Goal: Task Accomplishment & Management: Manage account settings

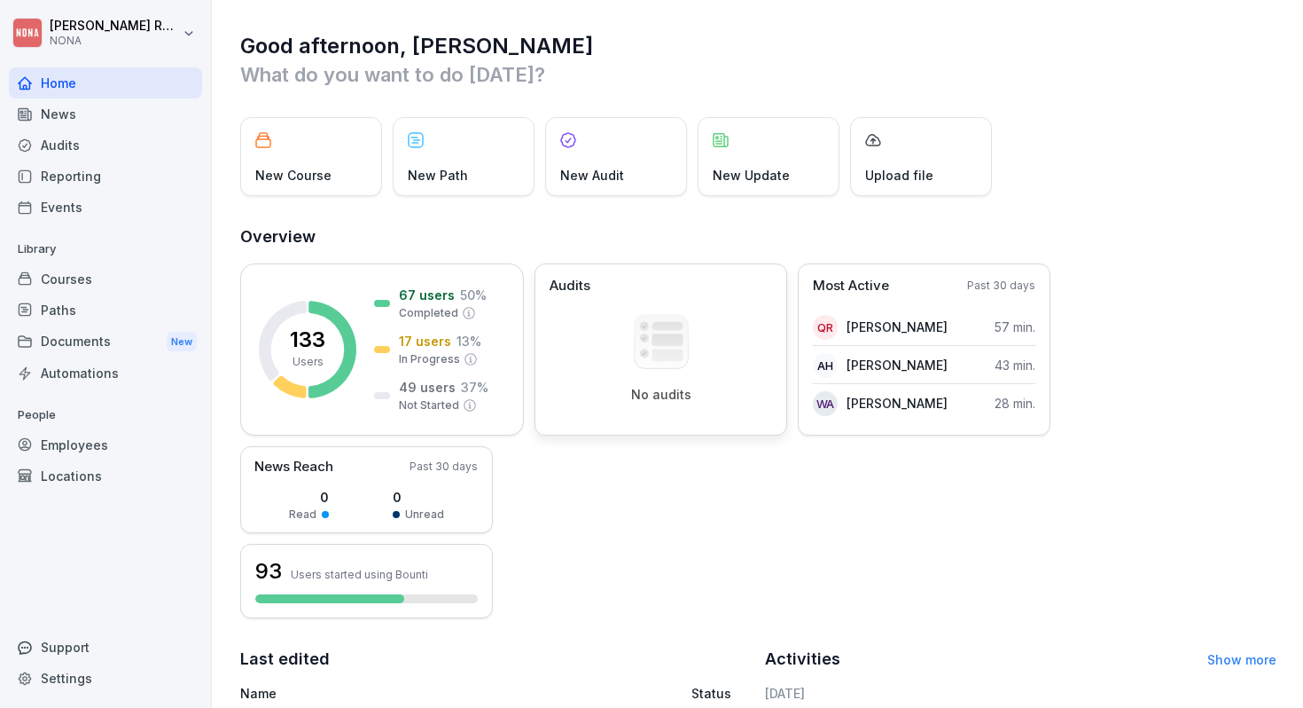
scroll to position [368, 0]
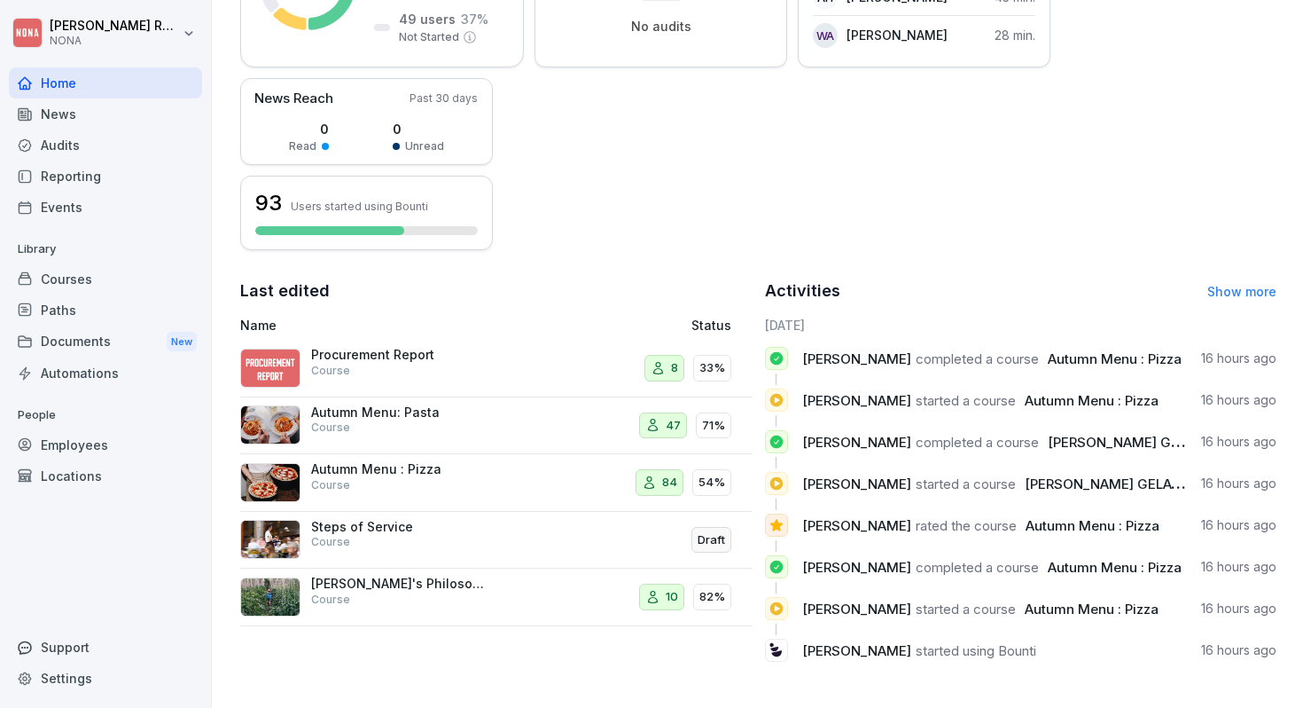
click at [1241, 290] on link "Show more" at bounding box center [1242, 291] width 69 height 15
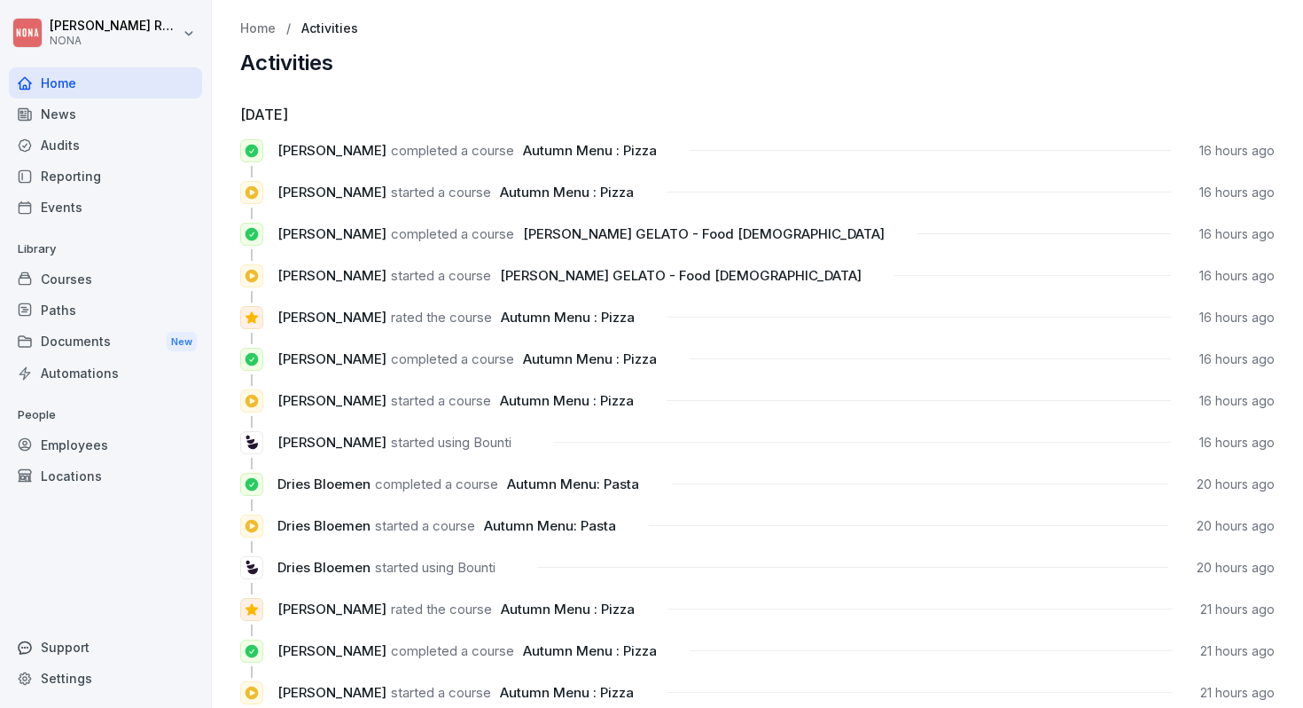
click at [65, 85] on div "Home" at bounding box center [105, 82] width 193 height 31
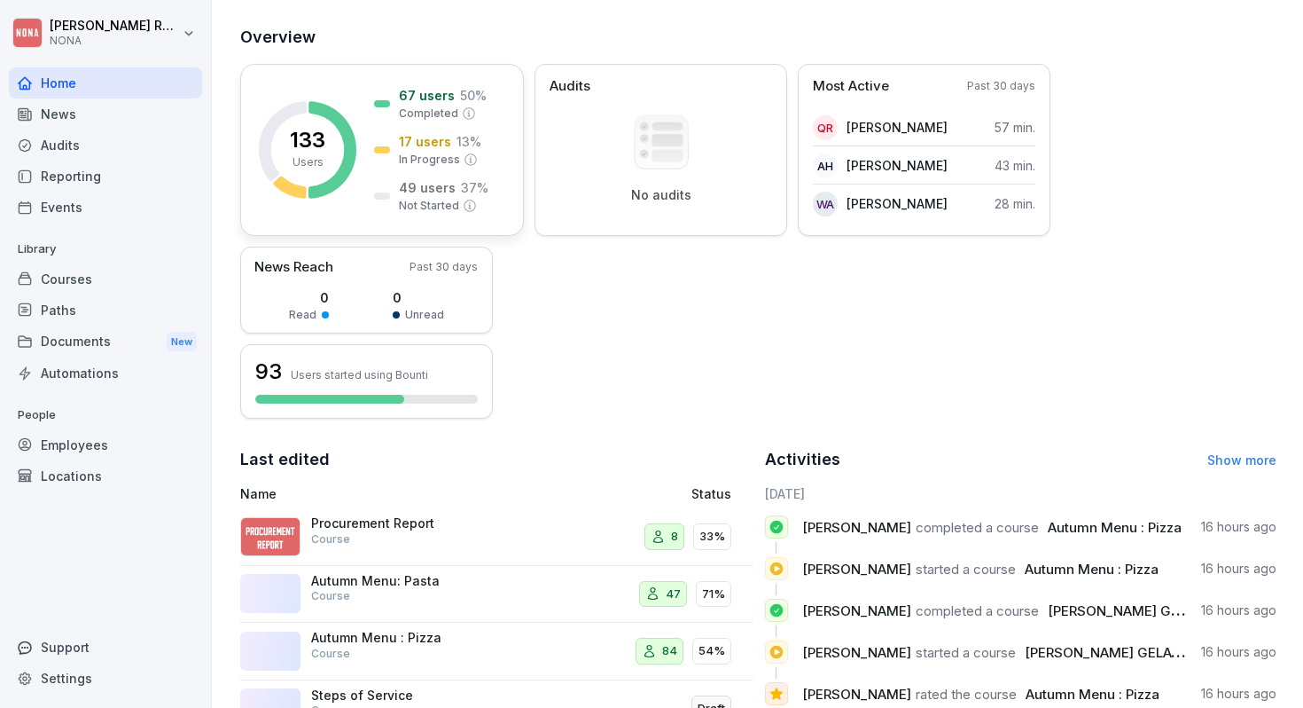
scroll to position [368, 0]
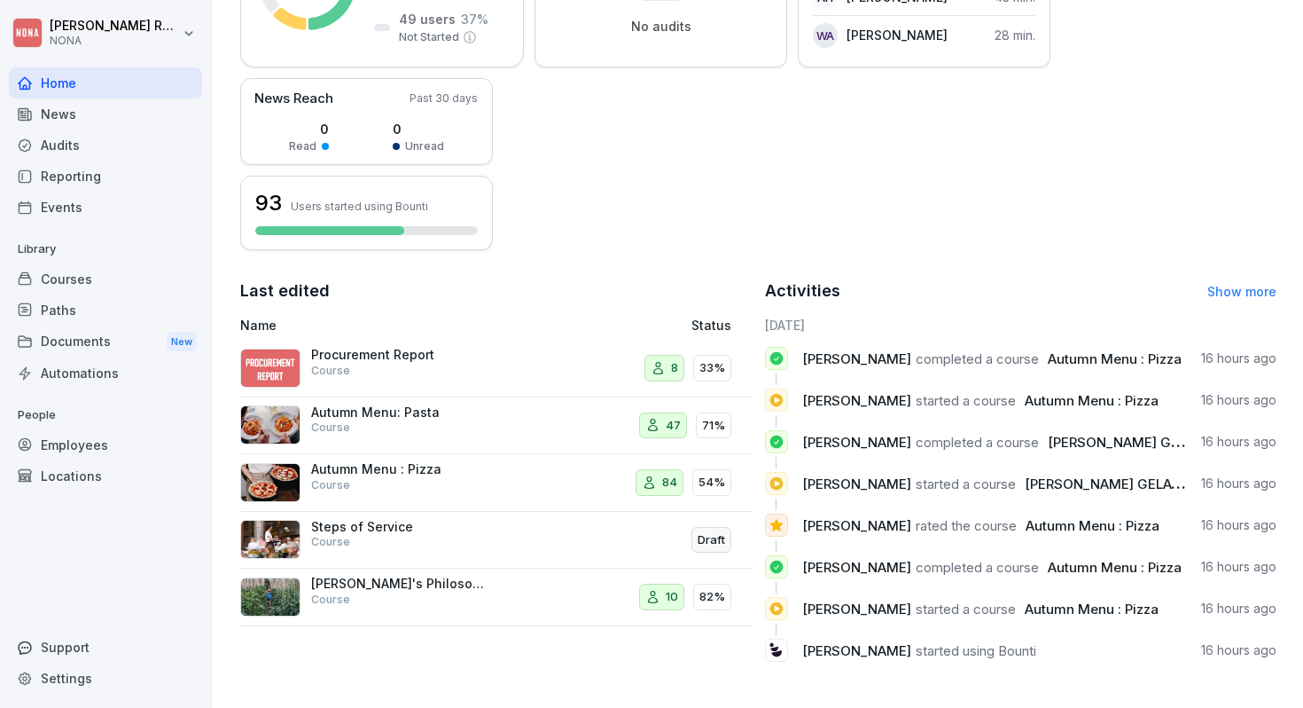
click at [101, 102] on div "News" at bounding box center [105, 113] width 193 height 31
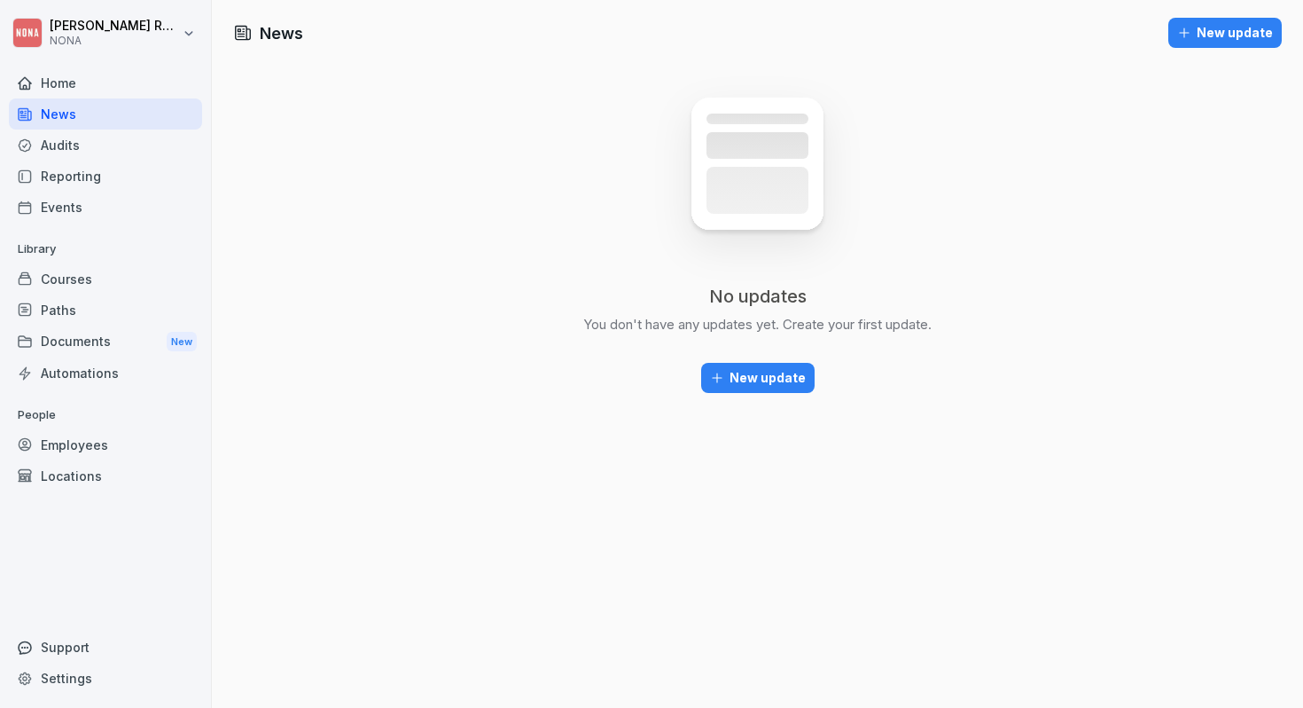
click at [100, 137] on div "Audits" at bounding box center [105, 144] width 193 height 31
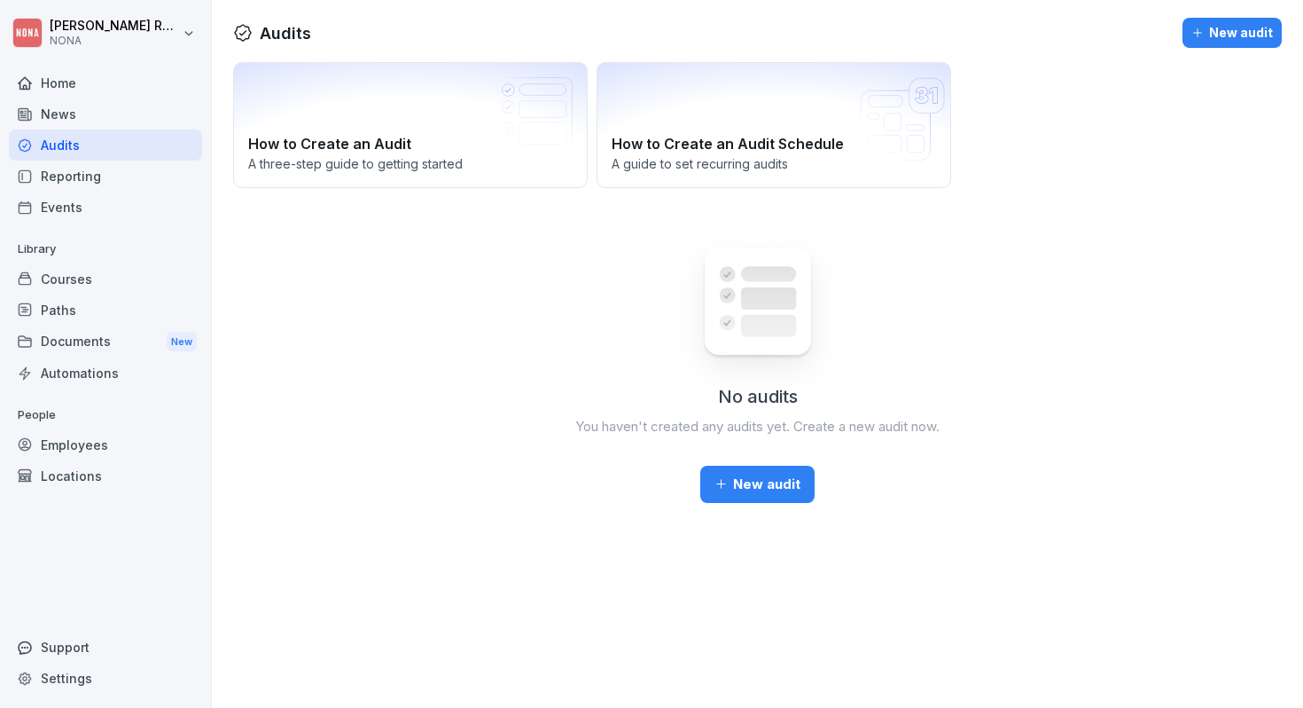
click at [115, 180] on div "Reporting" at bounding box center [105, 175] width 193 height 31
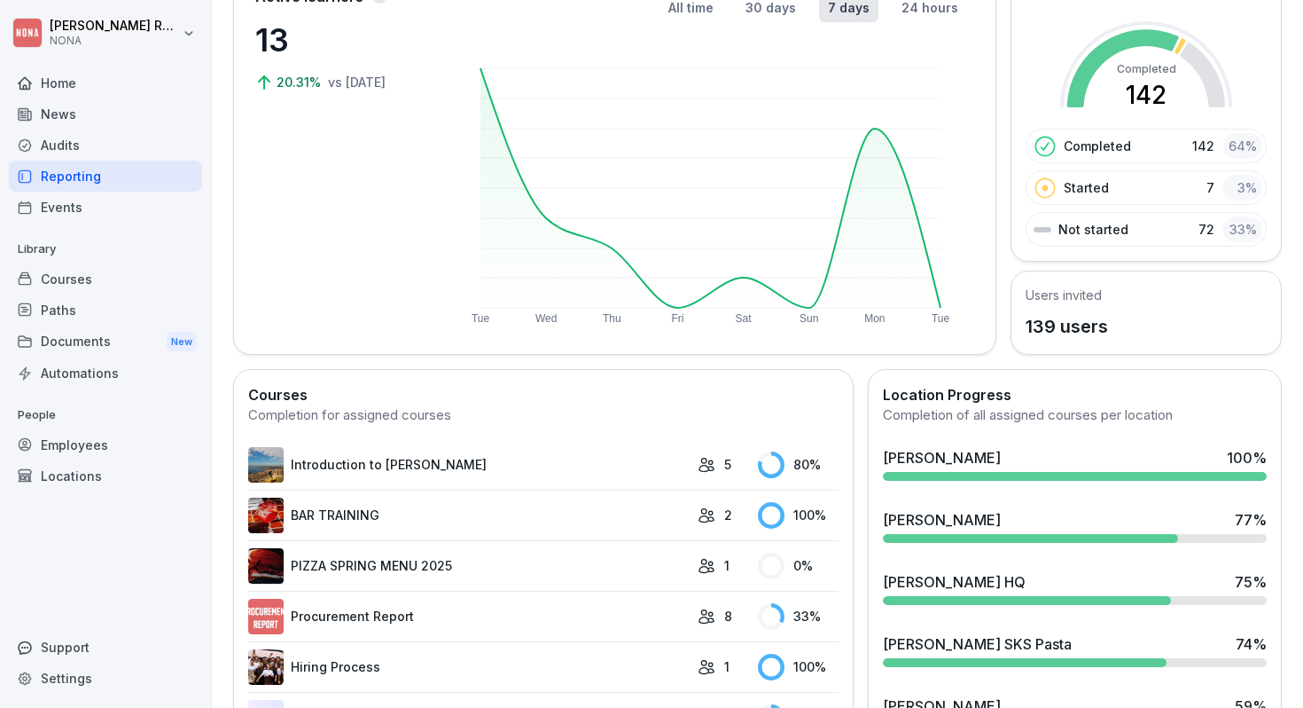
scroll to position [340, 0]
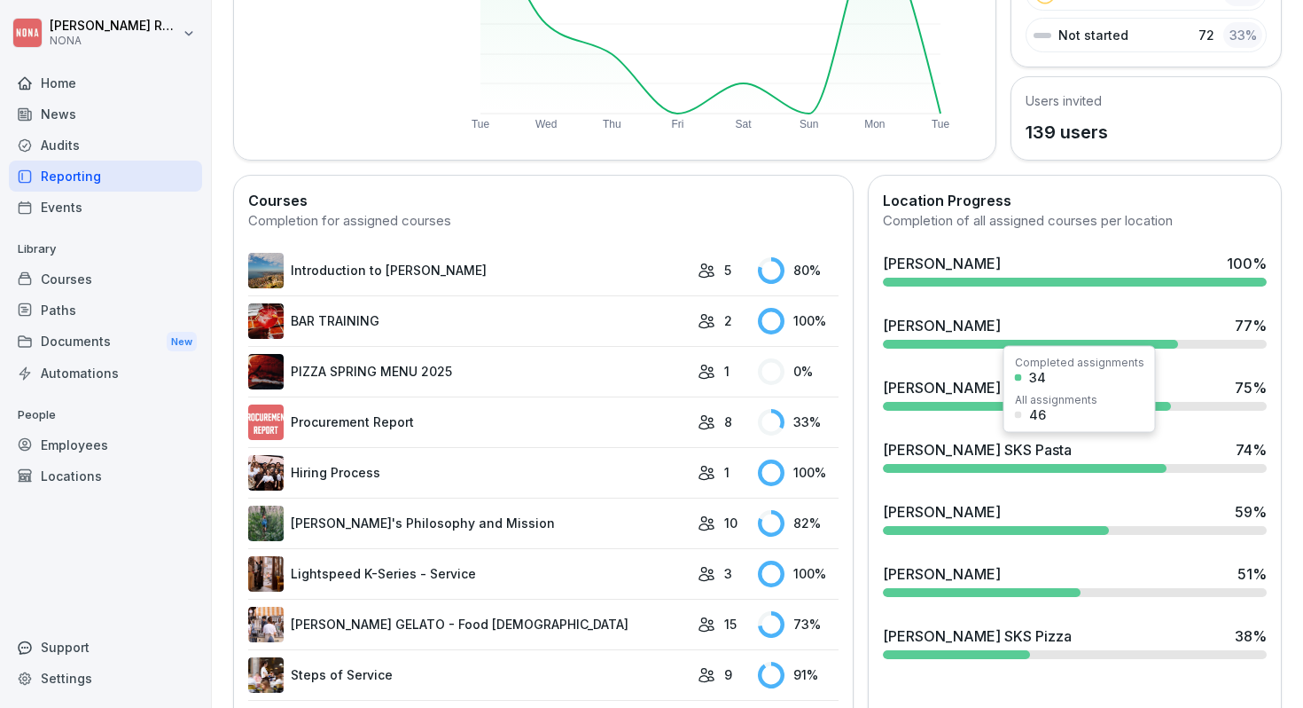
click at [1176, 440] on div "[PERSON_NAME] SKS Pasta 74 %" at bounding box center [1075, 449] width 384 height 21
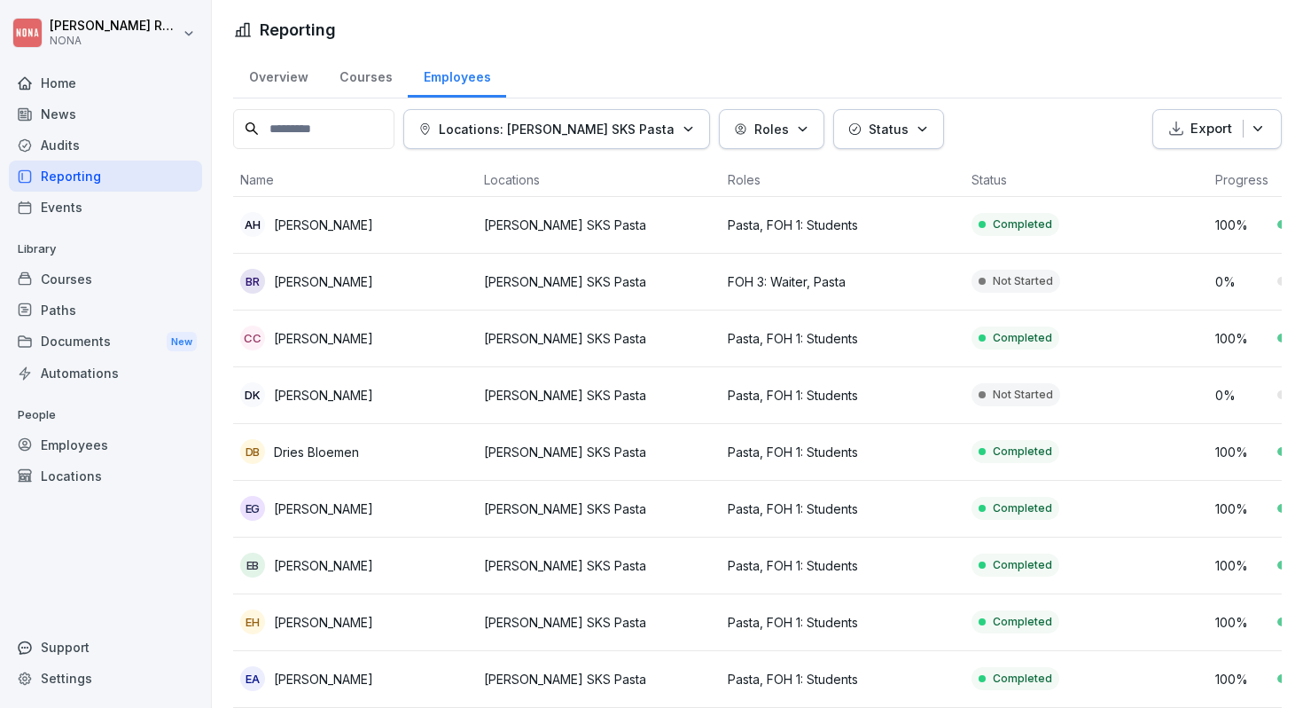
click at [112, 216] on div "Events" at bounding box center [105, 207] width 193 height 31
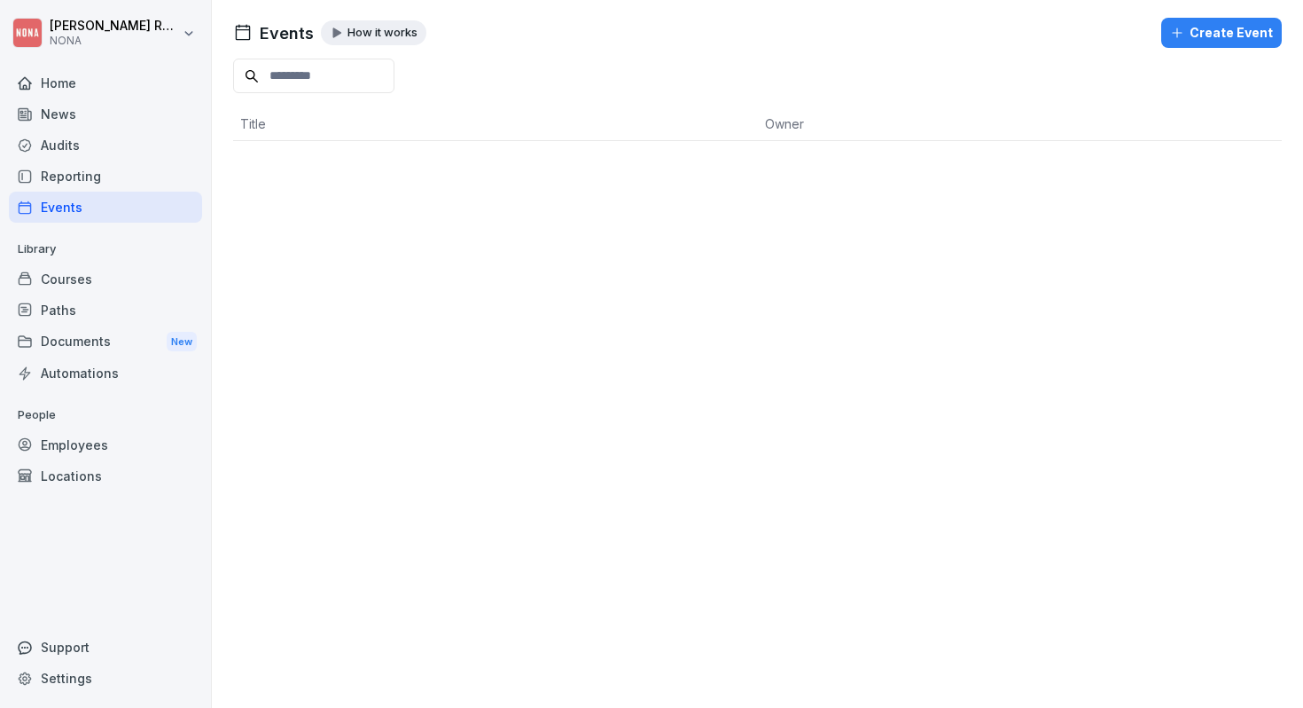
click at [87, 278] on div "Courses" at bounding box center [105, 278] width 193 height 31
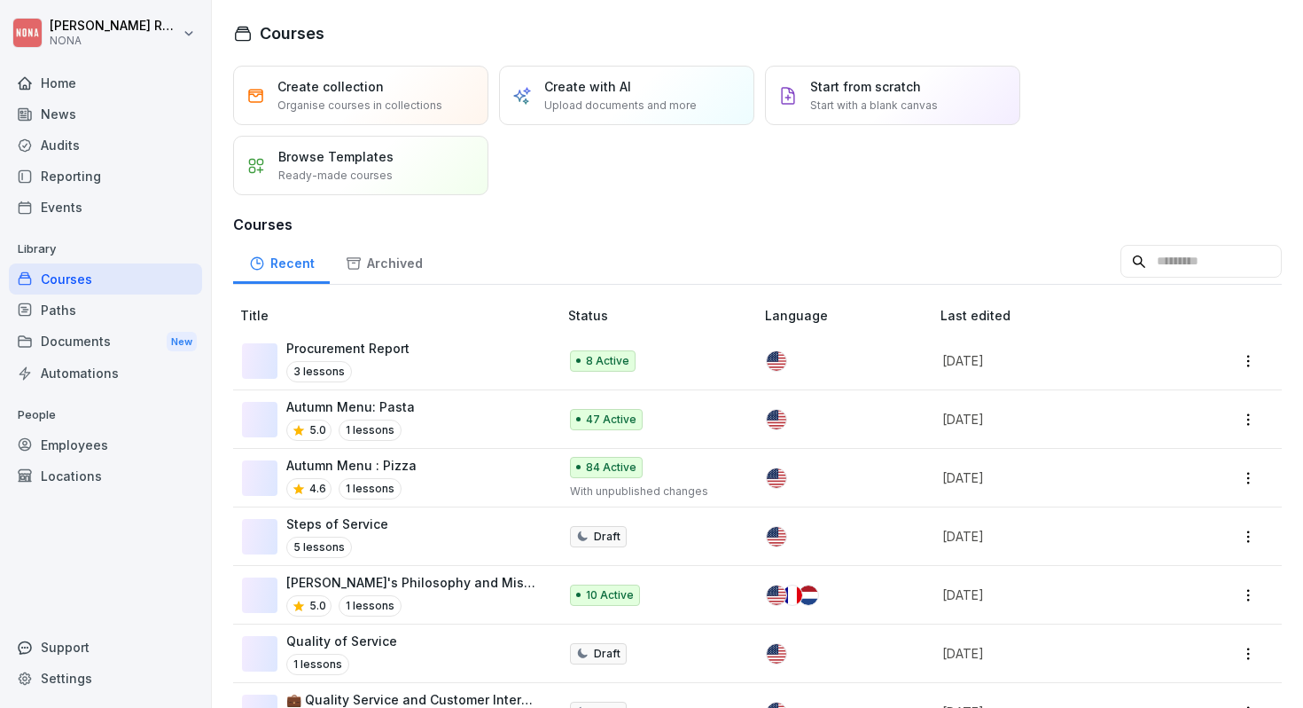
click at [85, 301] on div "Paths" at bounding box center [105, 309] width 193 height 31
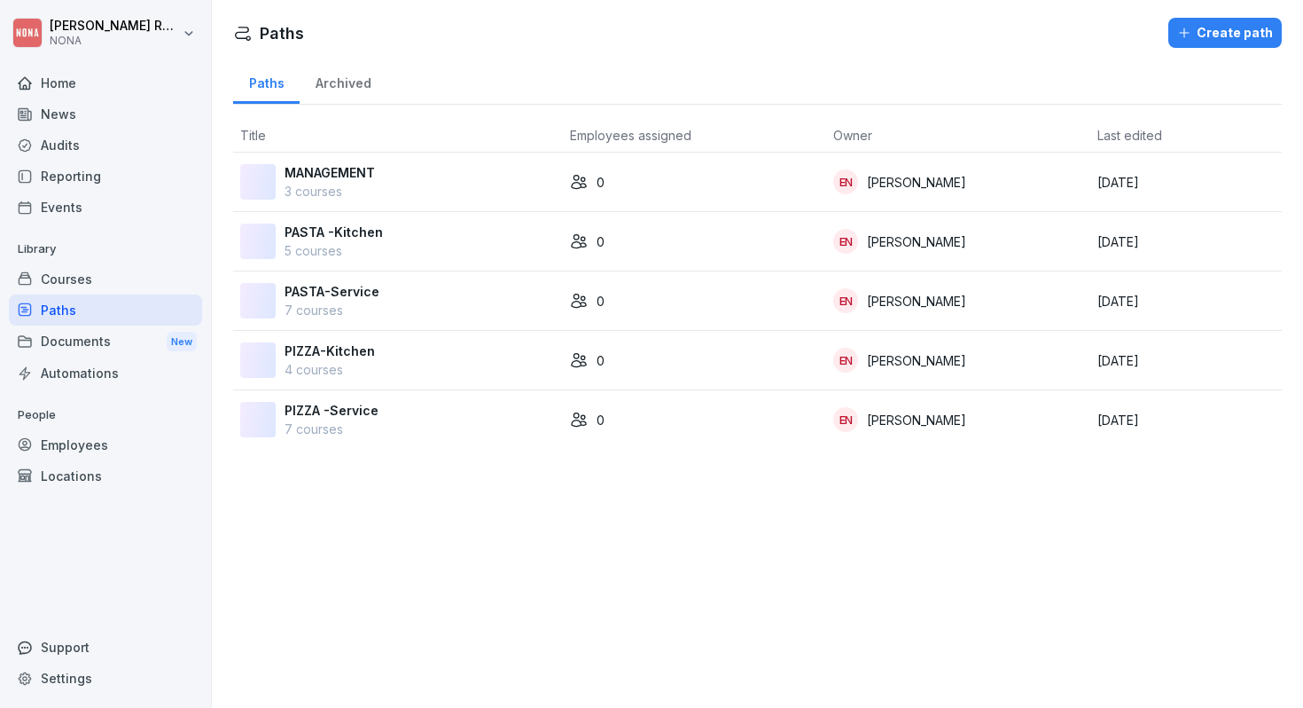
click at [85, 333] on div "Documents New" at bounding box center [105, 341] width 193 height 33
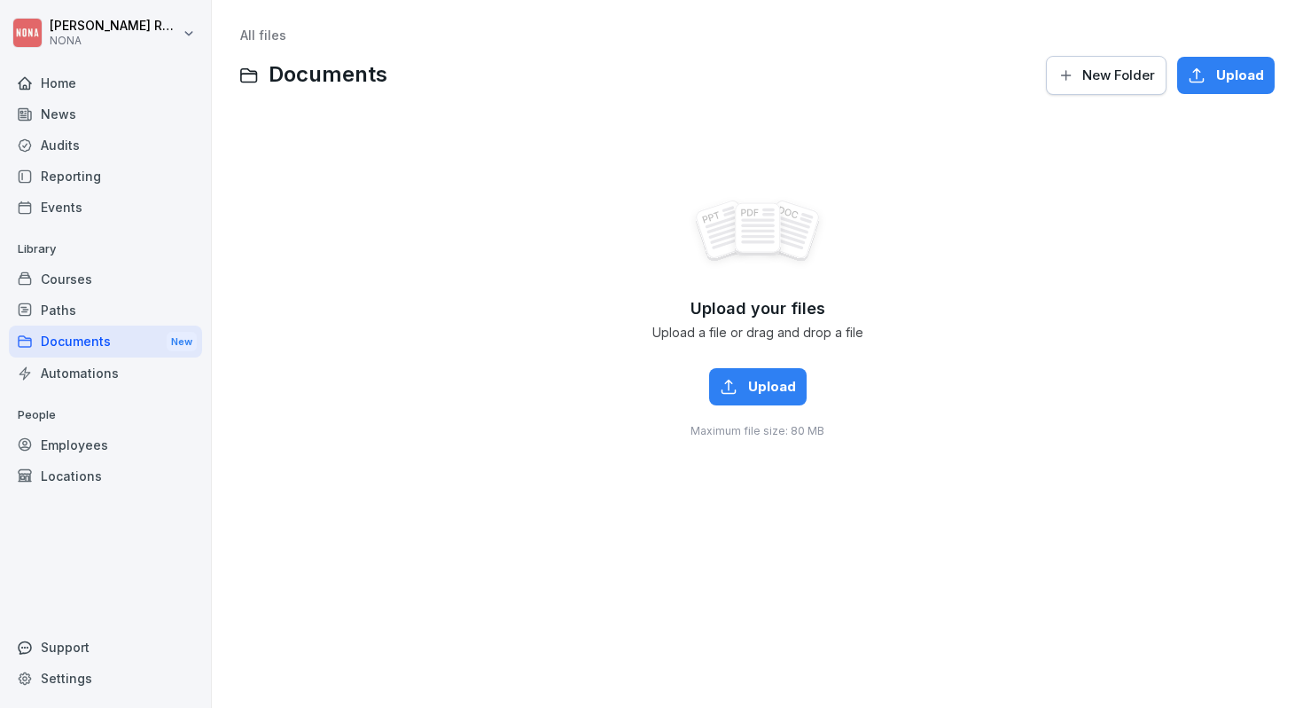
click at [67, 370] on div "Automations" at bounding box center [105, 372] width 193 height 31
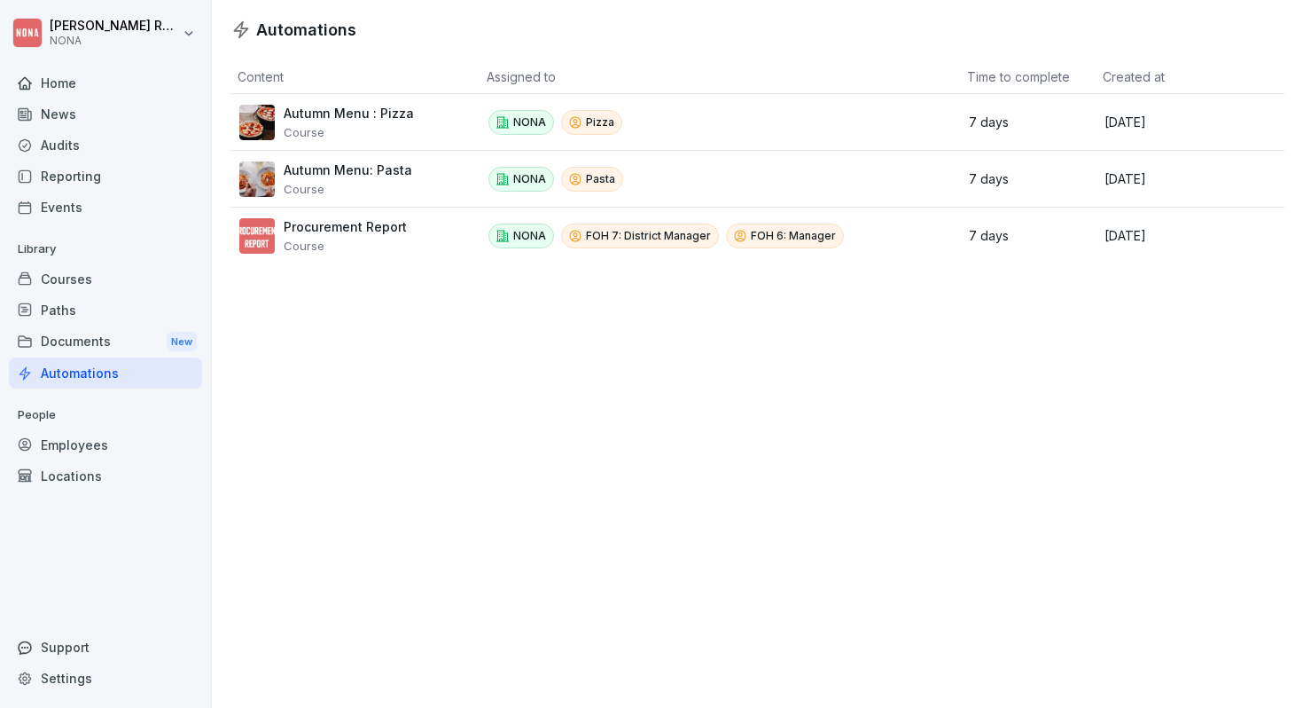
click at [106, 448] on div "Employees" at bounding box center [105, 444] width 193 height 31
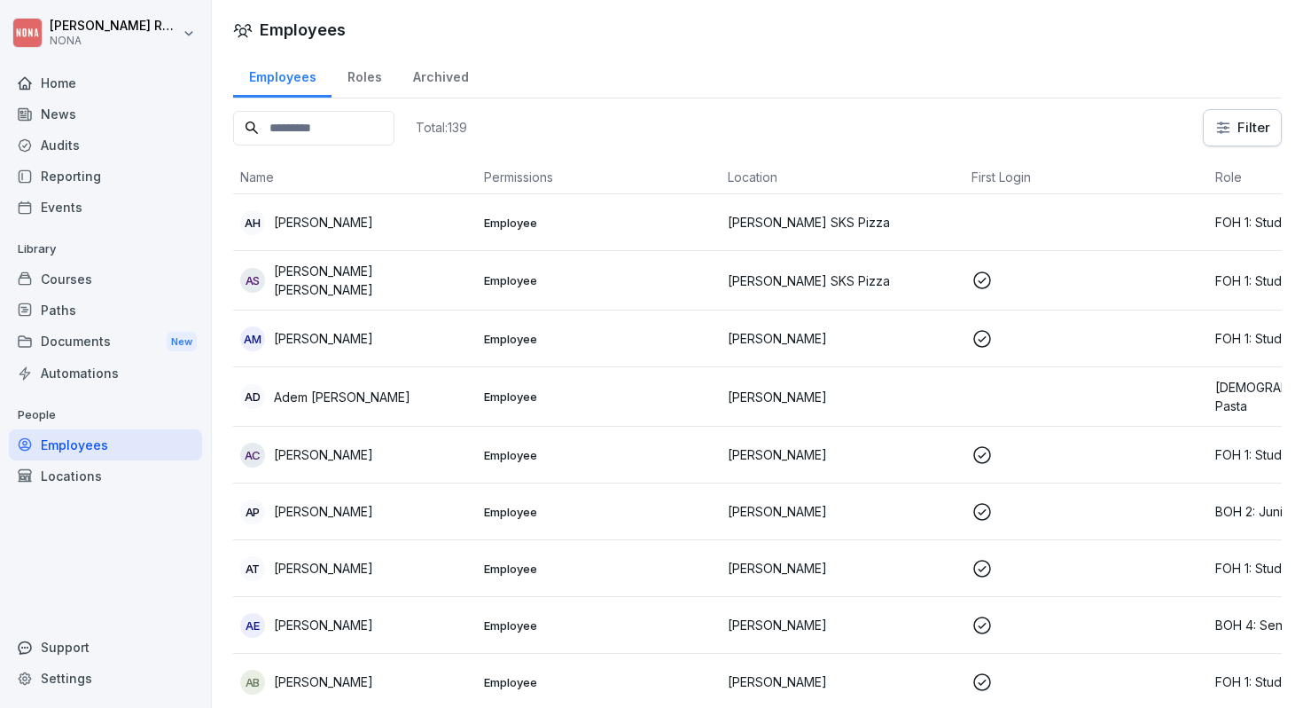
click at [106, 474] on div "Locations" at bounding box center [105, 475] width 193 height 31
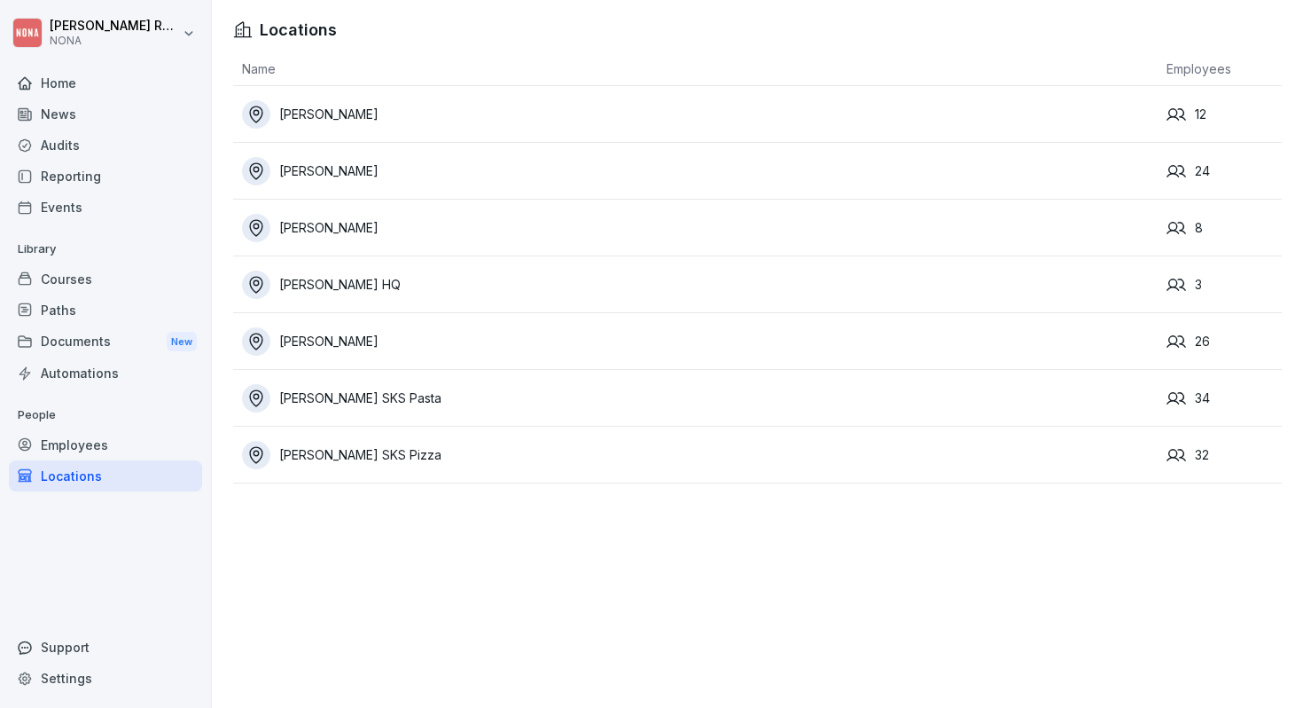
click at [465, 384] on div "[PERSON_NAME] SKS Pasta" at bounding box center [700, 398] width 916 height 28
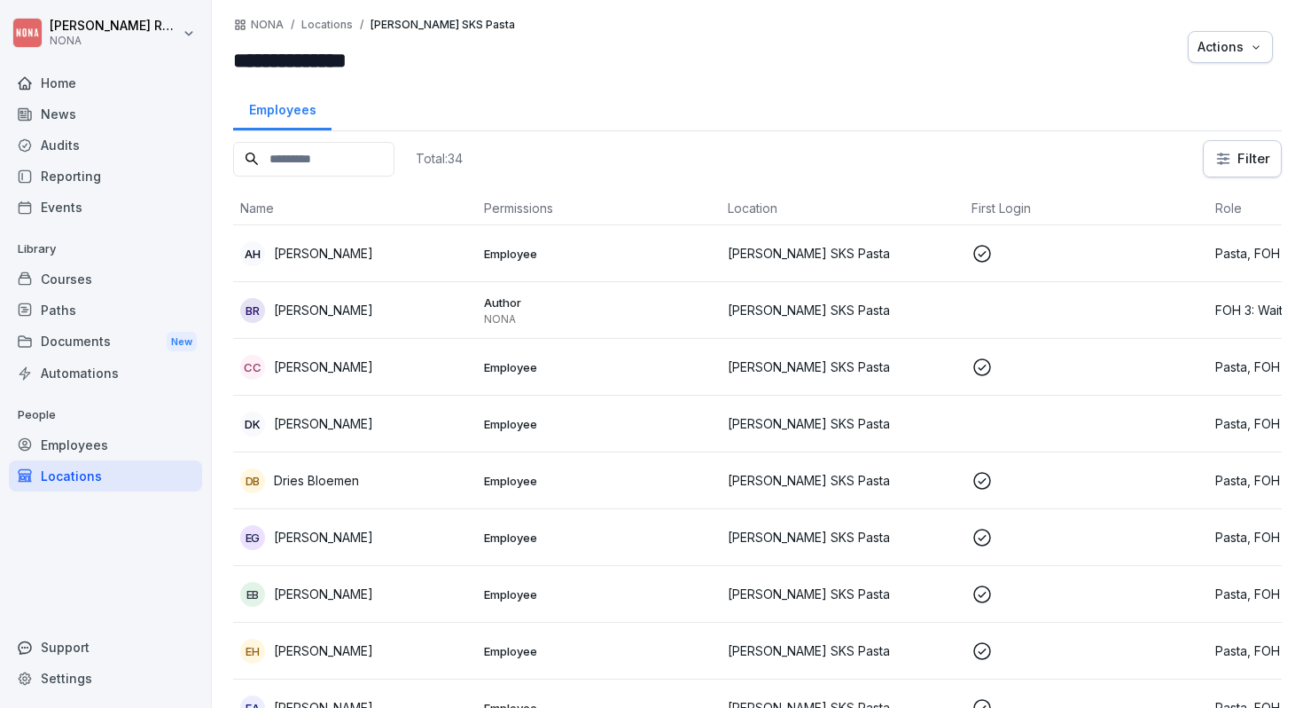
click at [103, 85] on div "Home" at bounding box center [105, 82] width 193 height 31
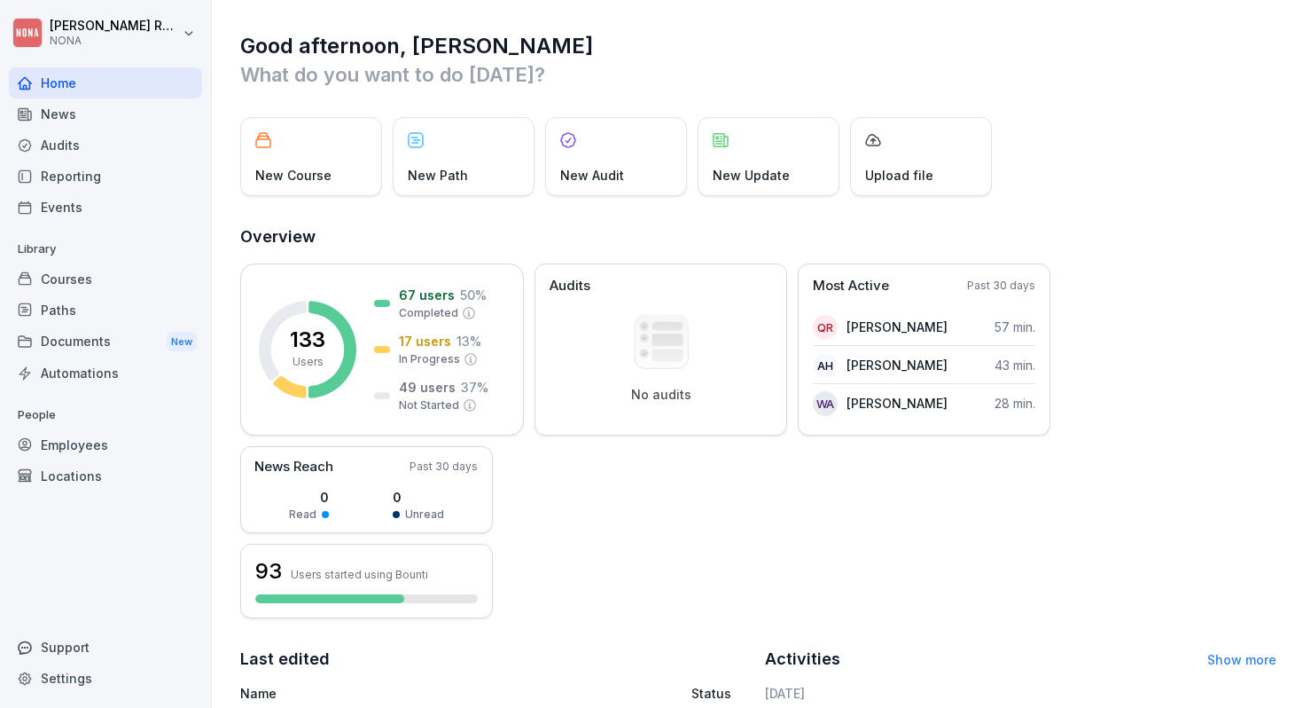
click at [105, 105] on div "News" at bounding box center [105, 113] width 193 height 31
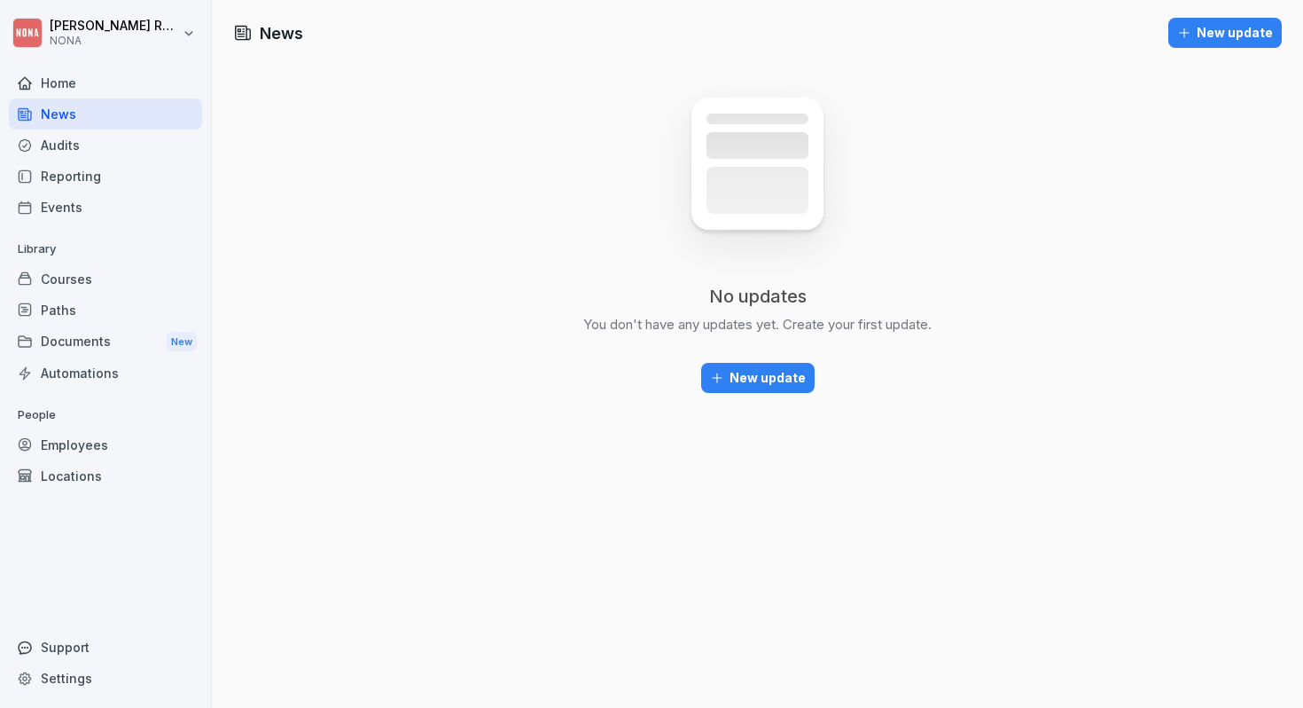
click at [107, 139] on div "Audits" at bounding box center [105, 144] width 193 height 31
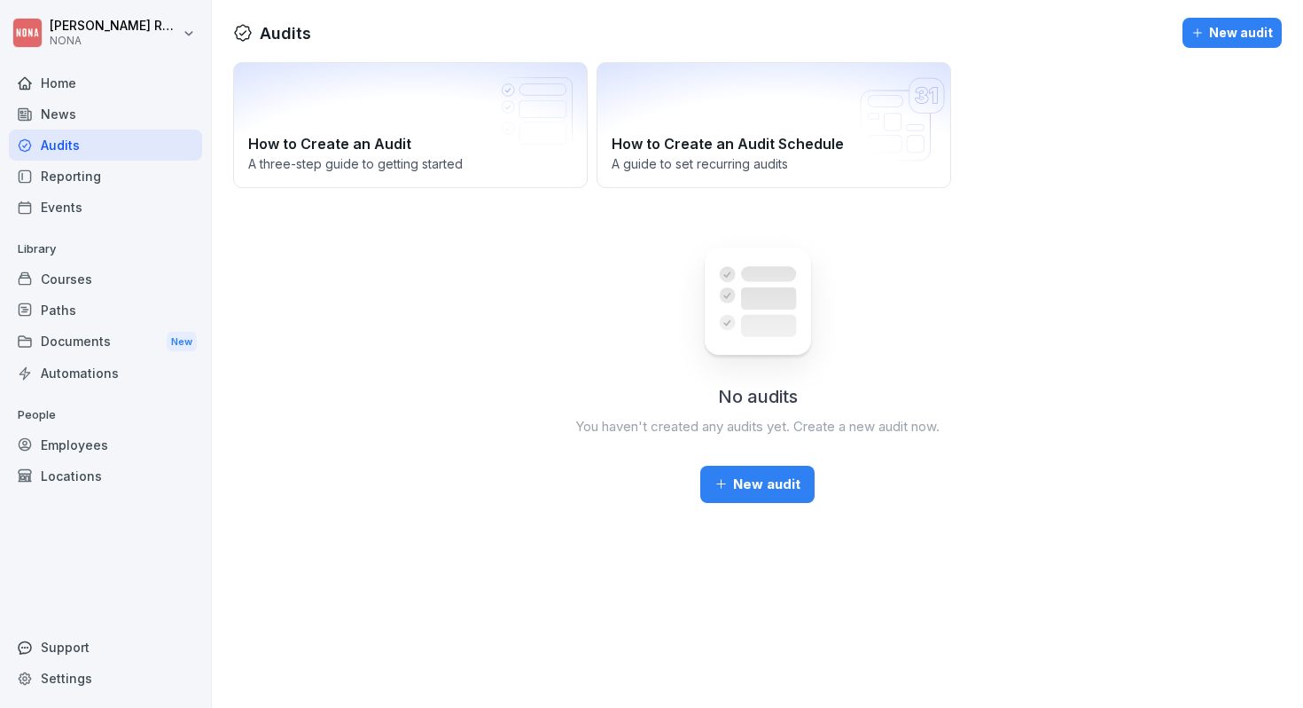
click at [125, 180] on div "Reporting" at bounding box center [105, 175] width 193 height 31
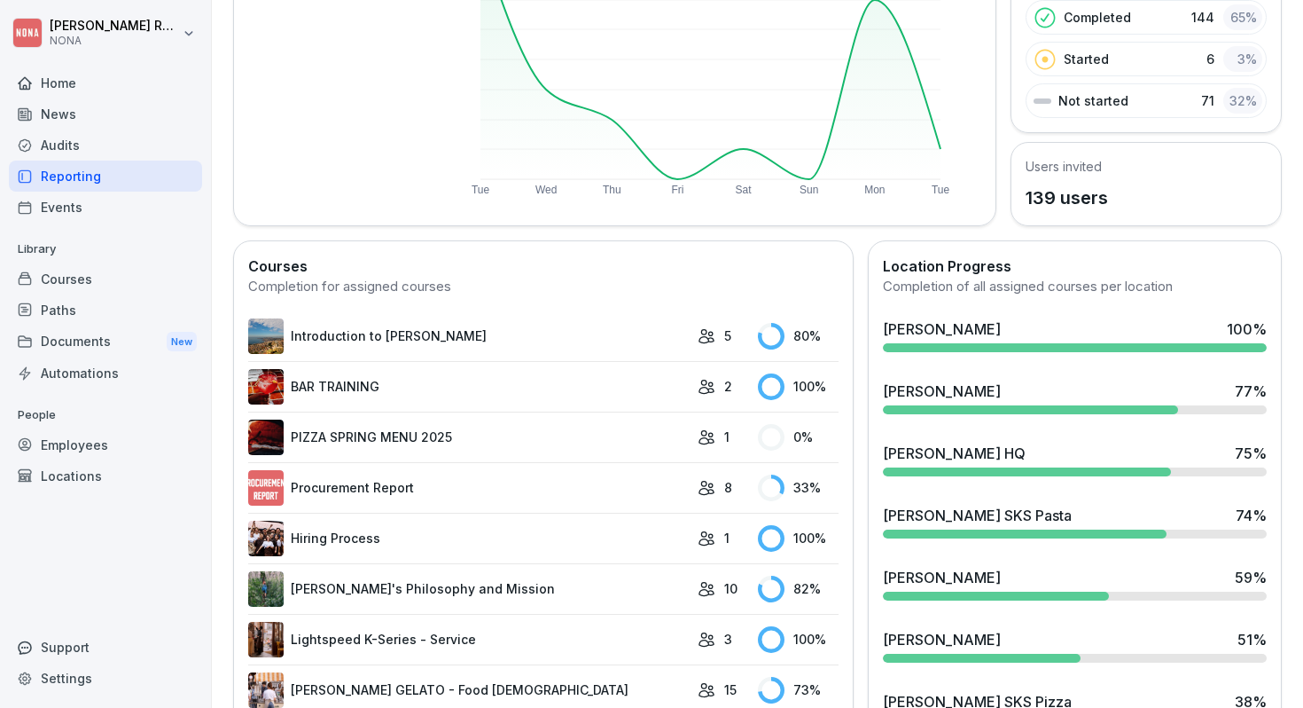
scroll to position [512, 0]
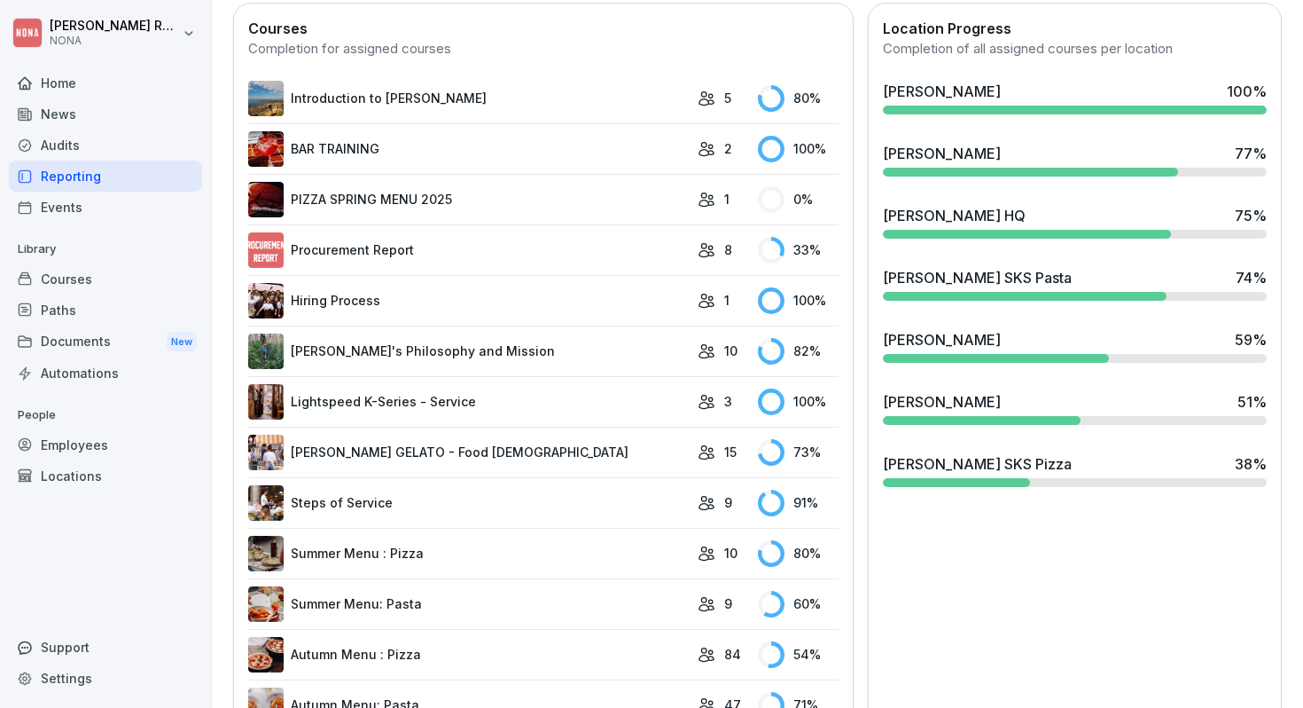
click at [1134, 279] on div "[PERSON_NAME] SKS Pasta 74 %" at bounding box center [1075, 277] width 384 height 21
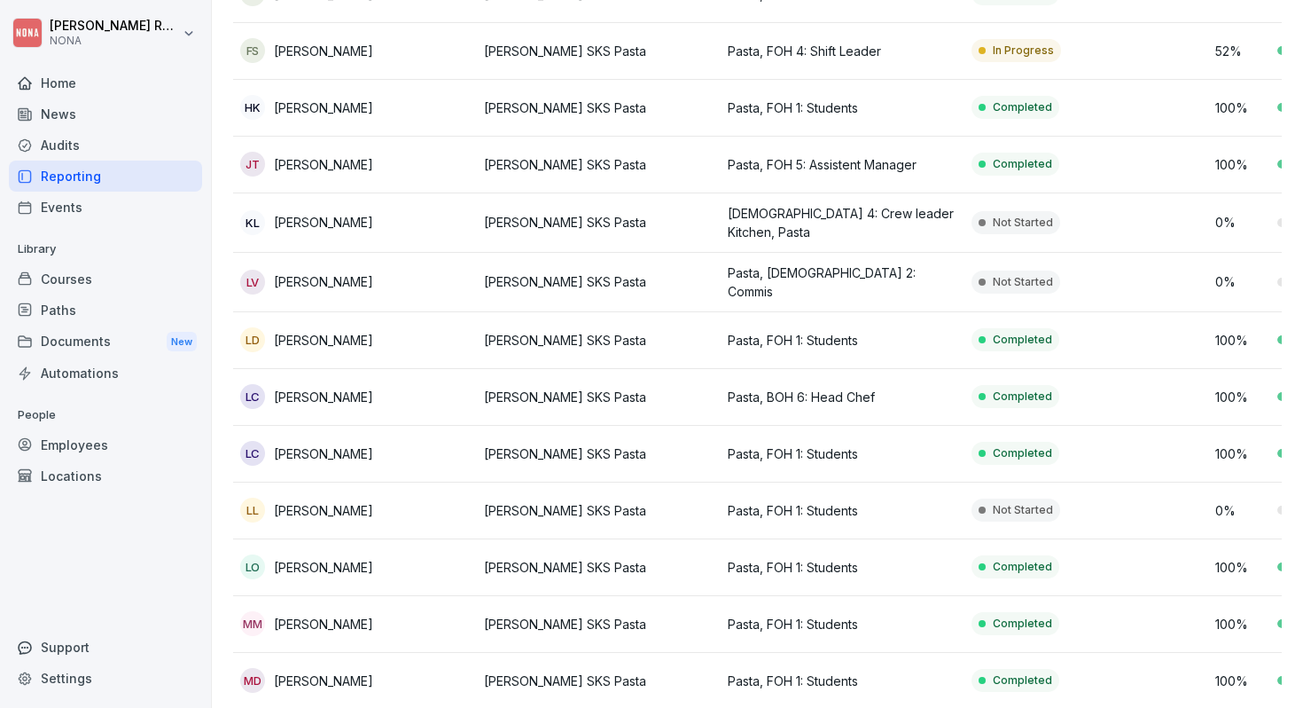
scroll to position [835, 0]
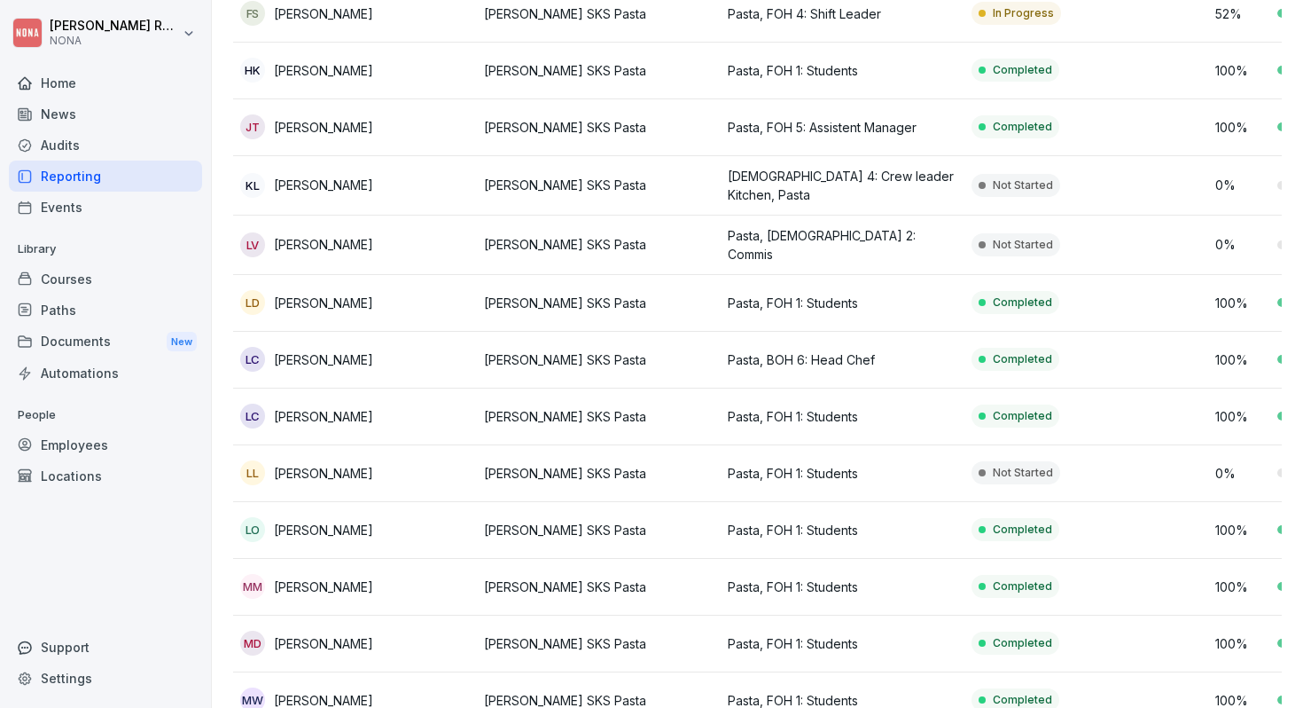
click at [985, 469] on div at bounding box center [982, 472] width 7 height 7
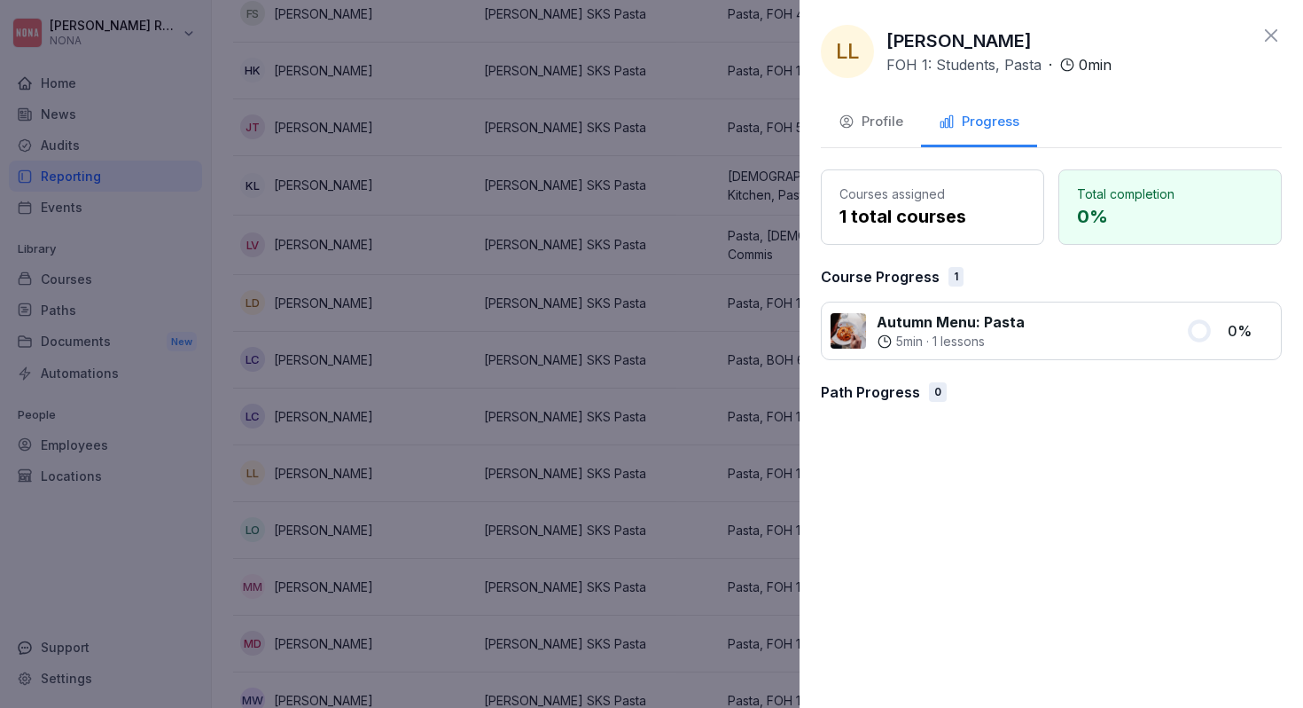
click at [943, 363] on div "Courses assigned 1 total courses Total completion 0 % Course Progress 1 Autumn …" at bounding box center [1051, 292] width 461 height 247
click at [969, 331] on p "Autumn Menu: Pasta" at bounding box center [951, 321] width 148 height 21
click at [945, 209] on p "1 total courses" at bounding box center [933, 216] width 186 height 27
click at [885, 119] on div "Profile" at bounding box center [871, 122] width 65 height 20
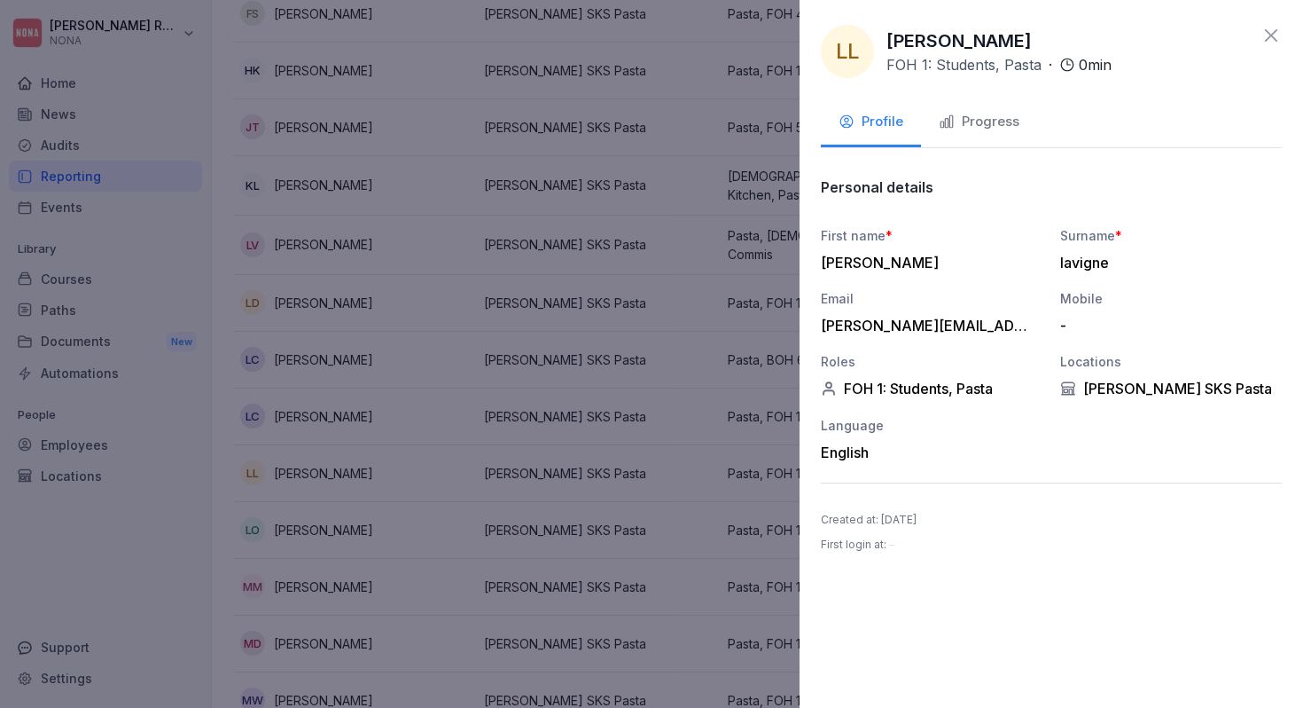
click at [1267, 38] on icon at bounding box center [1271, 35] width 12 height 12
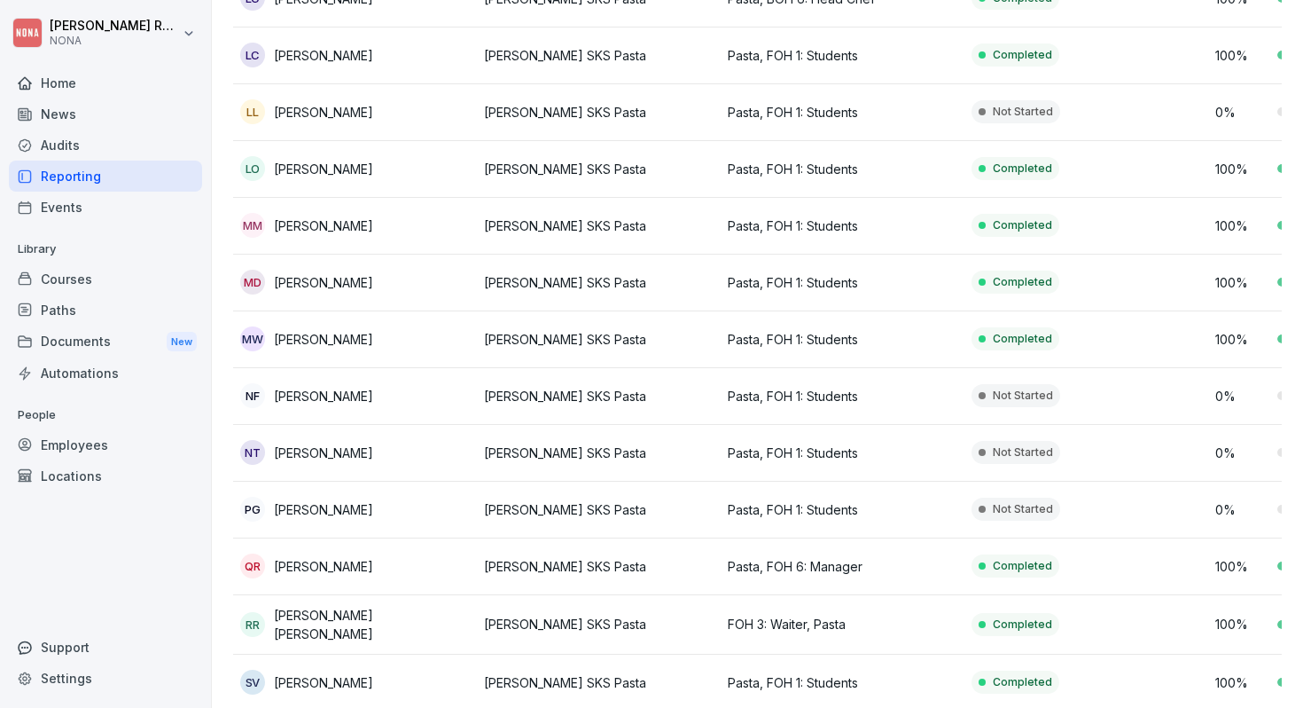
scroll to position [1435, 0]
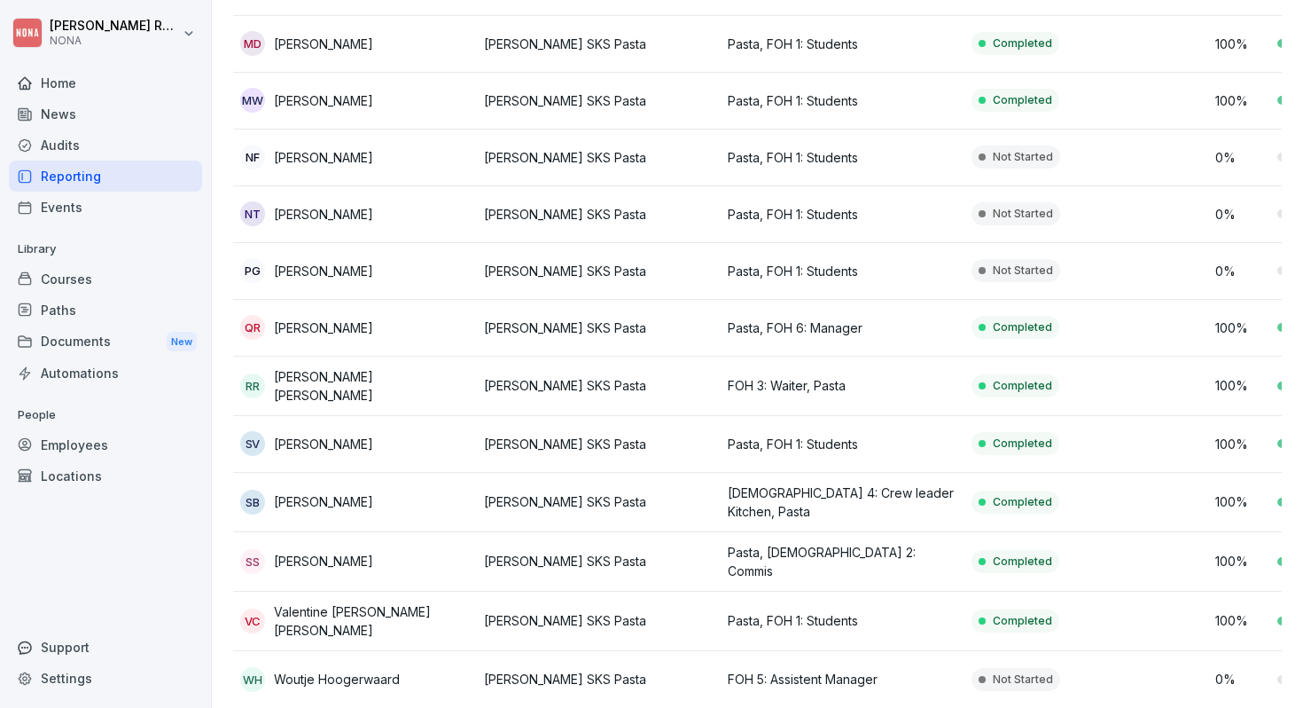
click at [92, 25] on html "[PERSON_NAME] [PERSON_NAME] Home News Audits Reporting Events Library Courses P…" at bounding box center [651, 354] width 1303 height 708
click at [842, 215] on html "[PERSON_NAME] [PERSON_NAME] Home News Audits Reporting Events Library Courses P…" at bounding box center [651, 354] width 1303 height 708
click at [1161, 200] on td "Not Started" at bounding box center [1087, 214] width 244 height 57
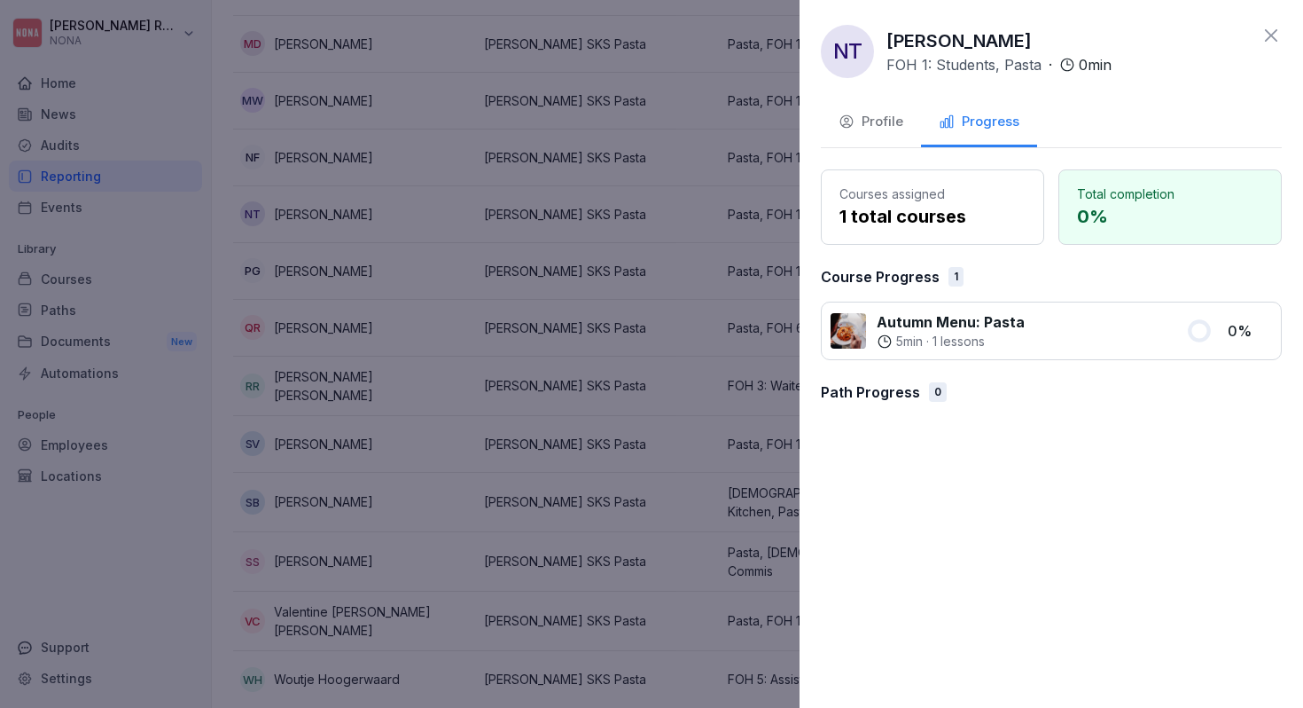
click at [868, 123] on div "Profile" at bounding box center [871, 122] width 65 height 20
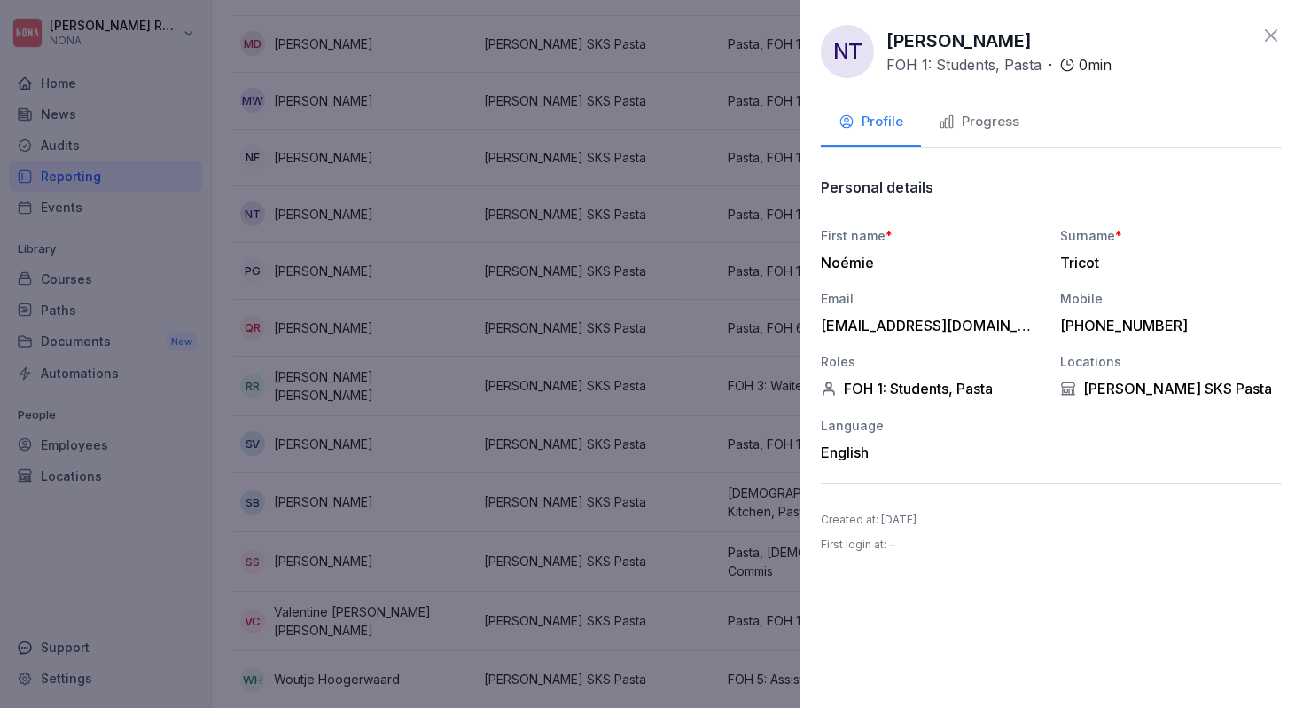
click at [1276, 34] on icon at bounding box center [1271, 35] width 21 height 21
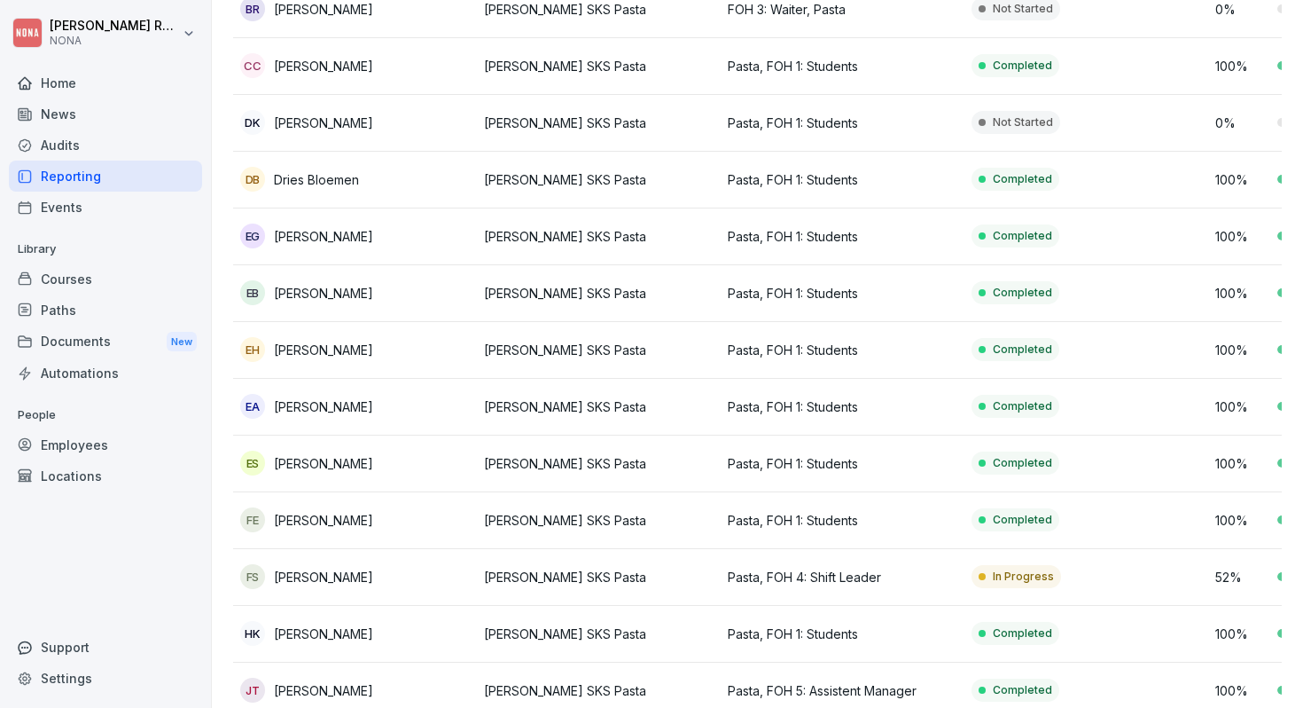
scroll to position [318, 0]
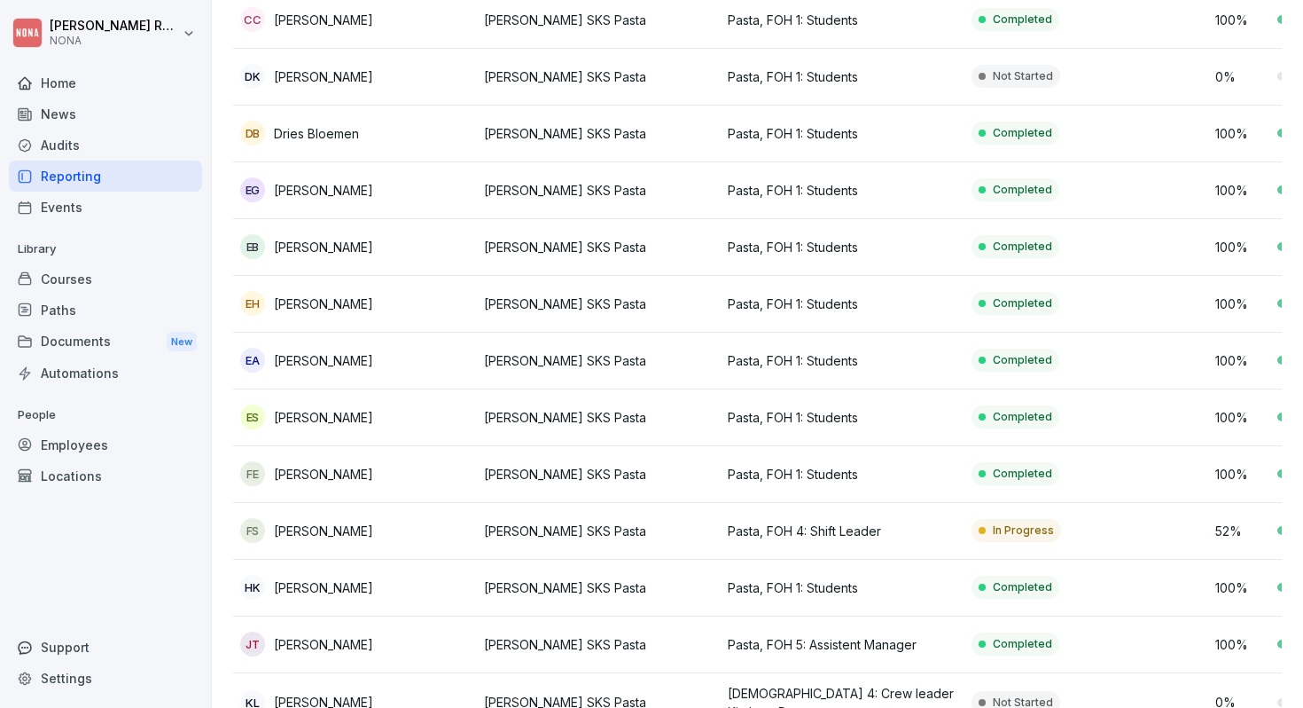
click at [120, 99] on div "News" at bounding box center [105, 113] width 193 height 31
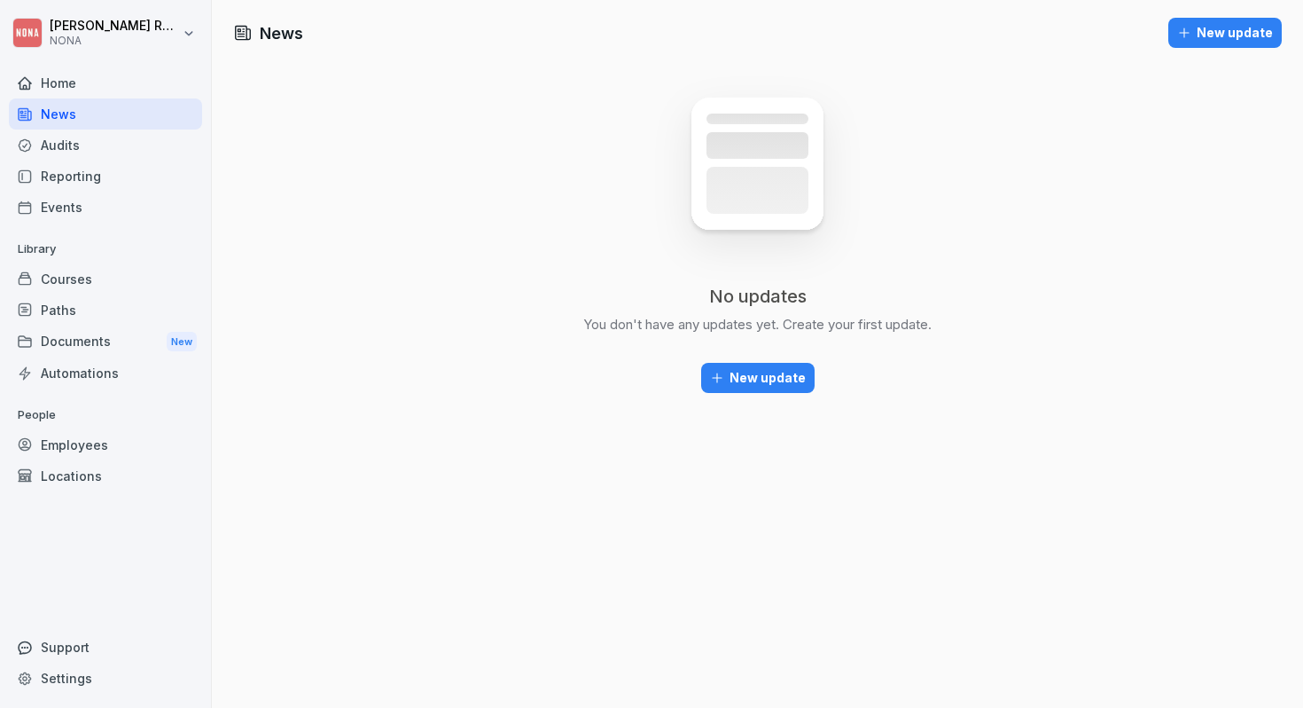
click at [95, 76] on div "Home" at bounding box center [105, 82] width 193 height 31
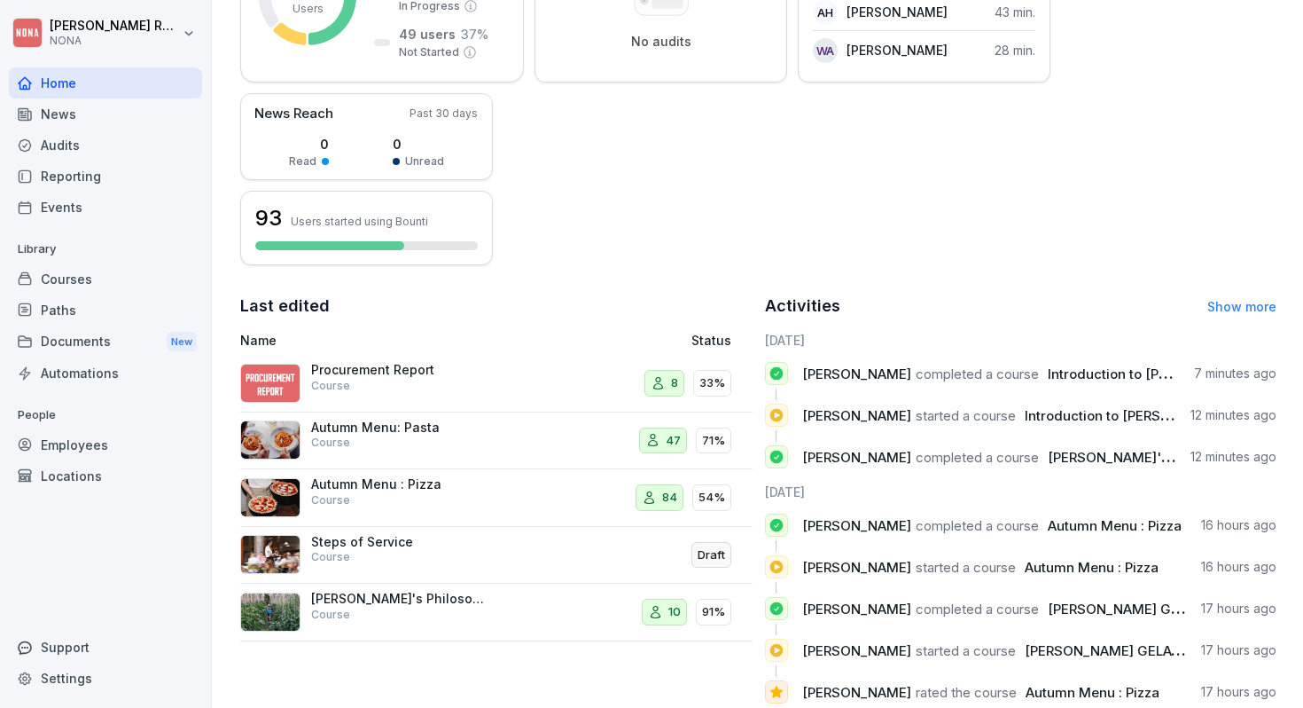
scroll to position [395, 0]
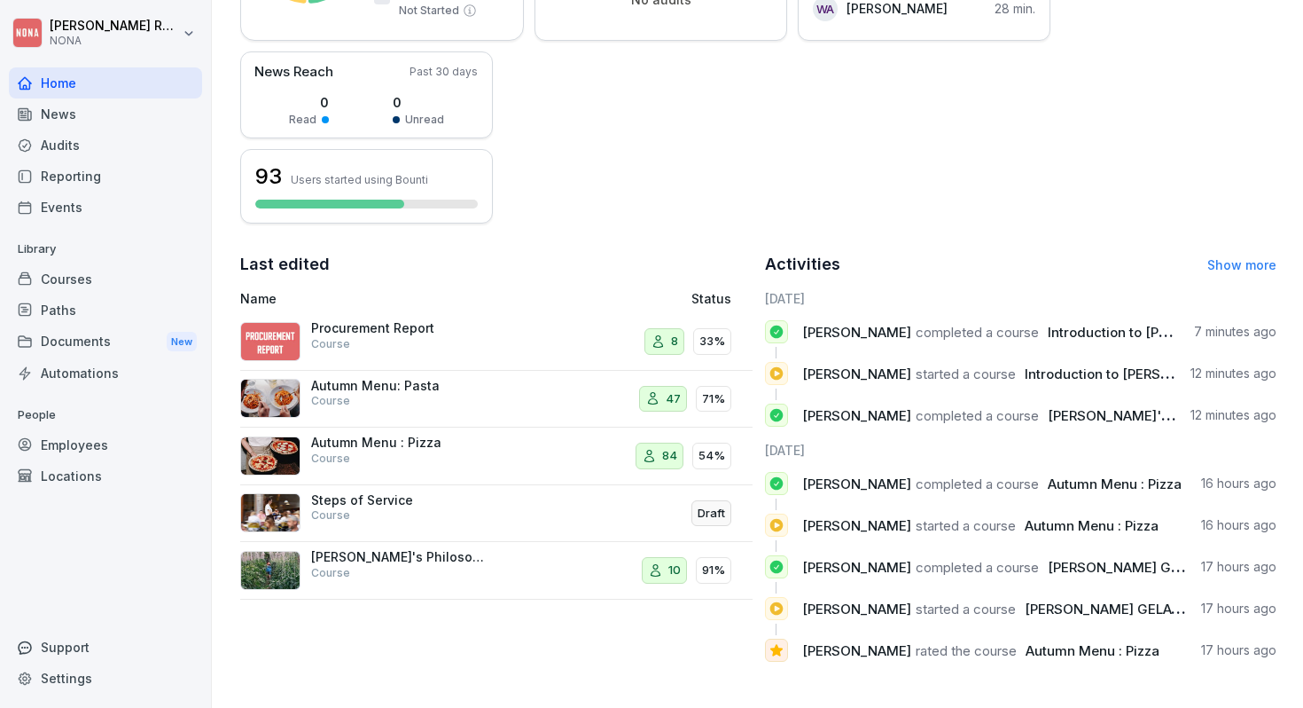
click at [615, 506] on div "Draft" at bounding box center [653, 513] width 157 height 43
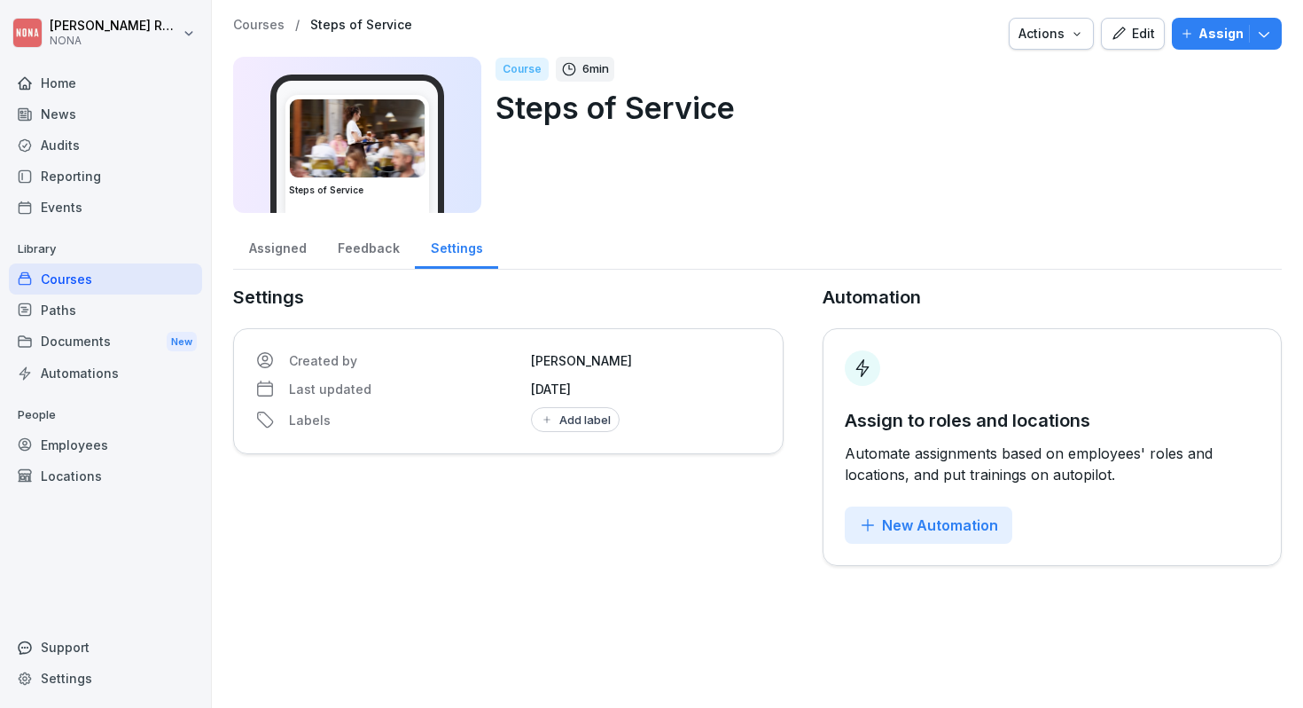
click at [1071, 38] on div "Actions" at bounding box center [1052, 34] width 66 height 20
click at [1017, 172] on p "Archive course" at bounding box center [980, 166] width 89 height 16
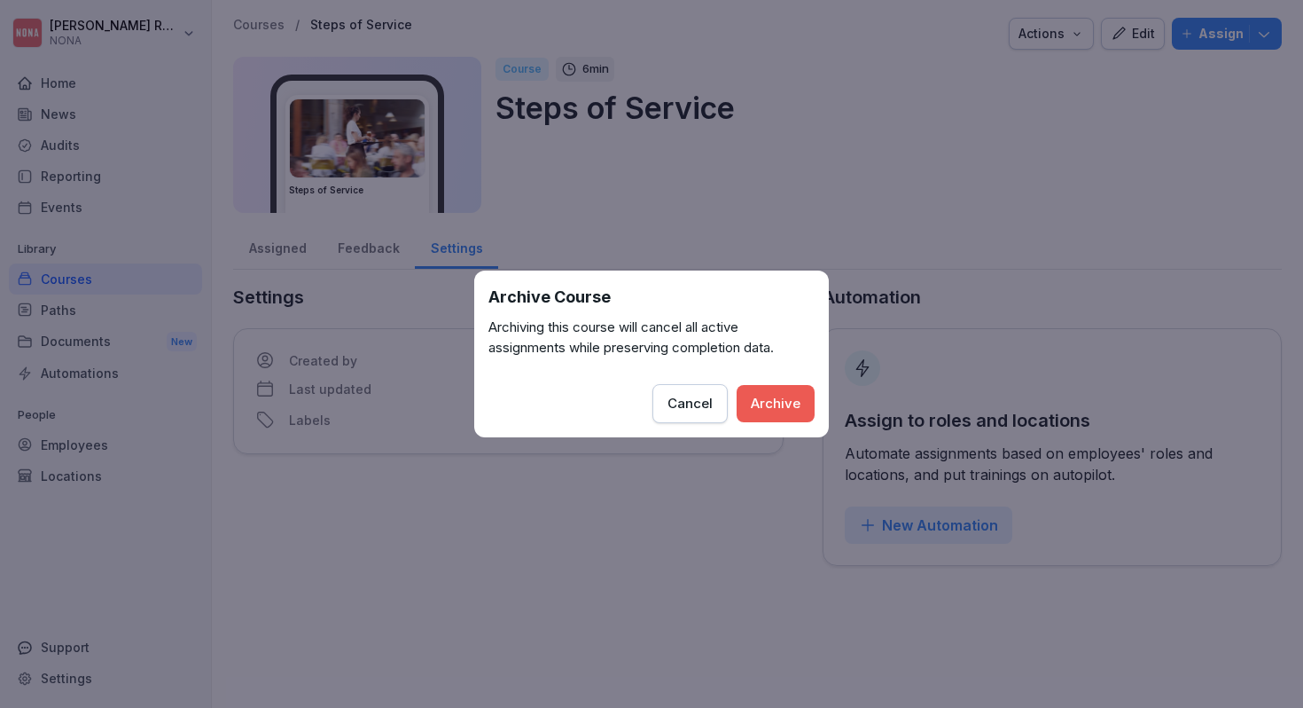
click at [777, 397] on div "Archive" at bounding box center [776, 404] width 50 height 20
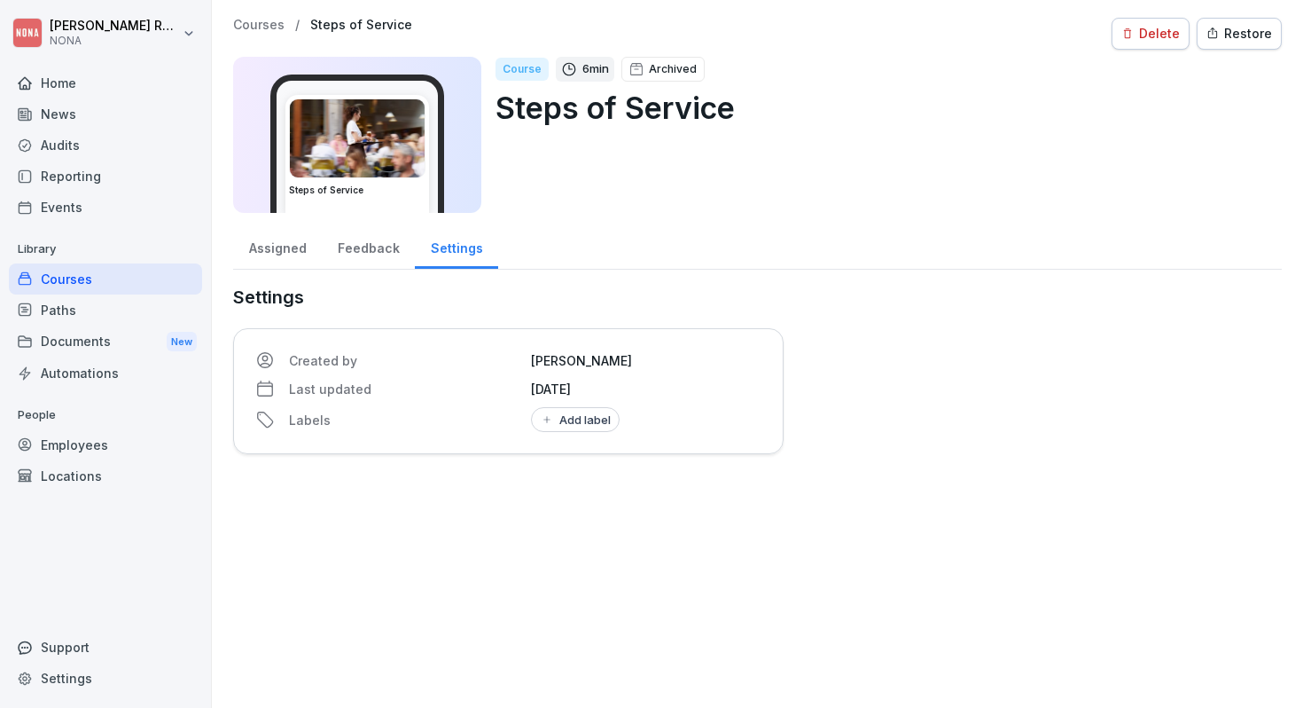
click at [1153, 40] on div "Delete" at bounding box center [1151, 34] width 59 height 20
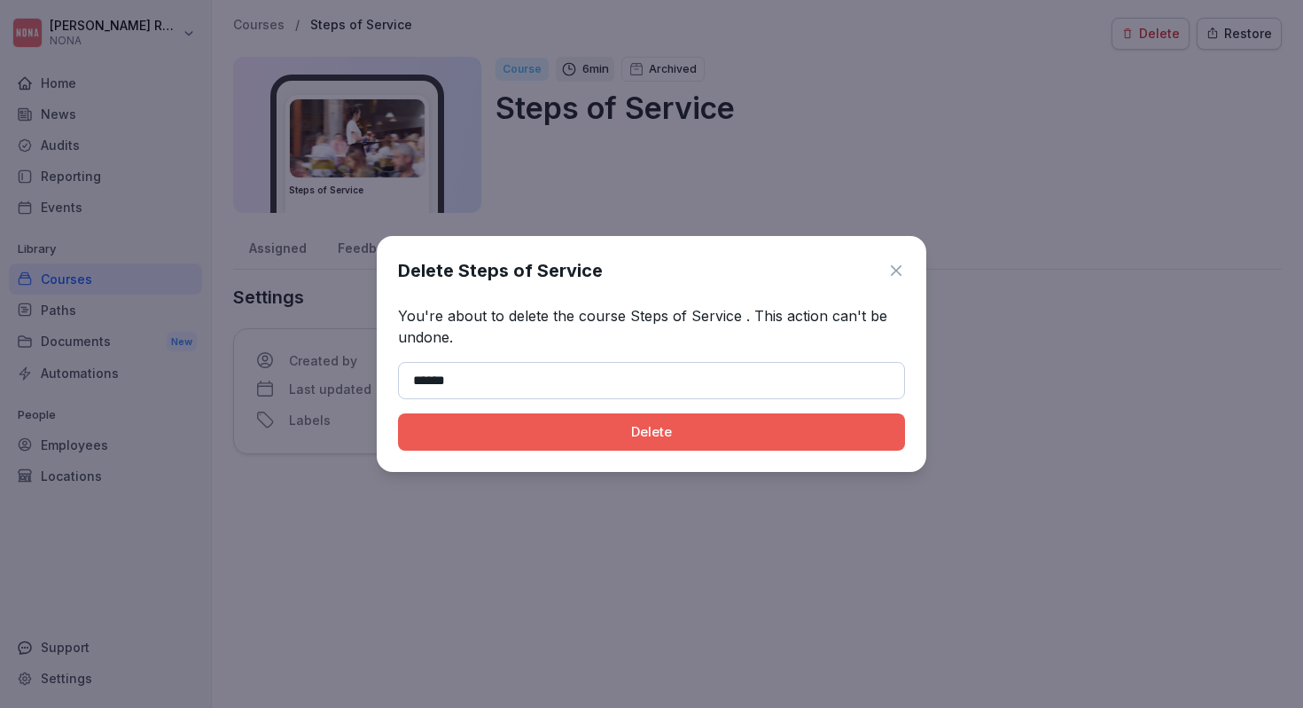
type input "******"
click at [722, 431] on div "Delete" at bounding box center [651, 432] width 479 height 20
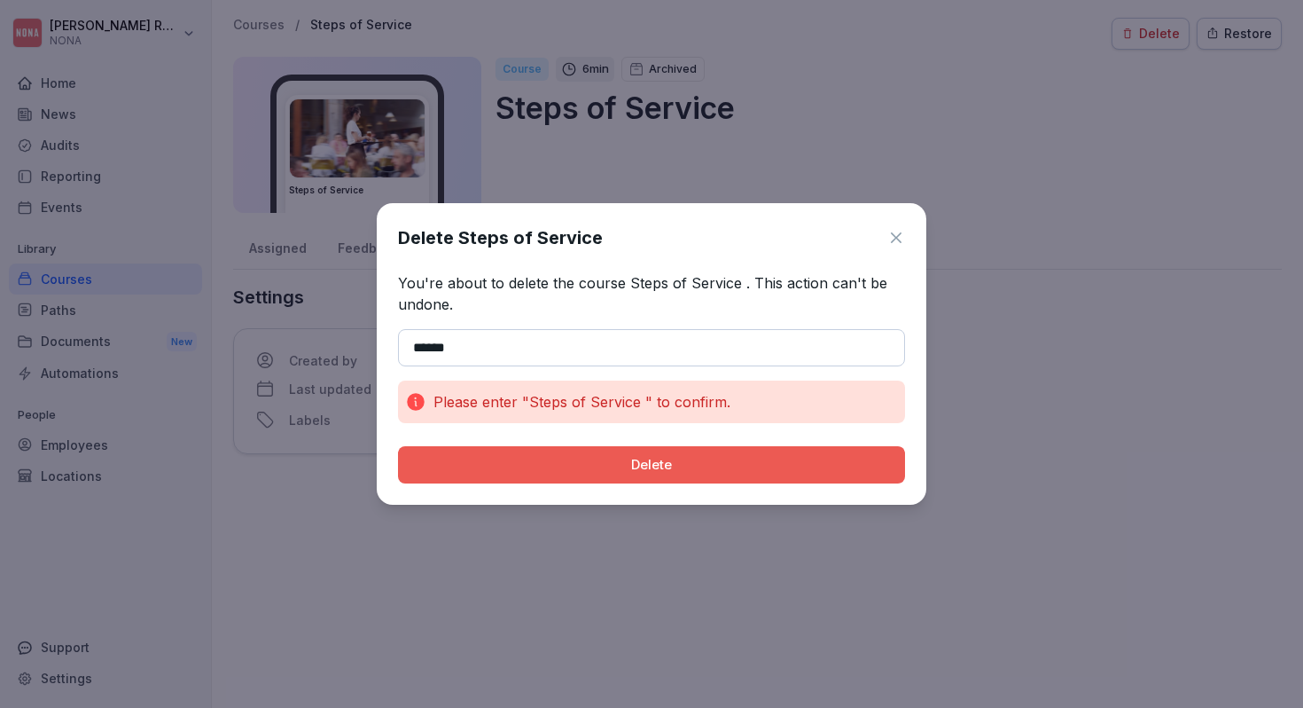
drag, startPoint x: 496, startPoint y: 348, endPoint x: 387, endPoint y: 356, distance: 109.4
click at [387, 356] on div "Delete Steps of Service You're about to delete the course Steps of Service . Th…" at bounding box center [652, 353] width 550 height 301
click at [910, 226] on div "Delete Steps of Service You're about to delete the course Steps of Service . Th…" at bounding box center [652, 353] width 550 height 301
click at [891, 238] on icon at bounding box center [897, 238] width 18 height 18
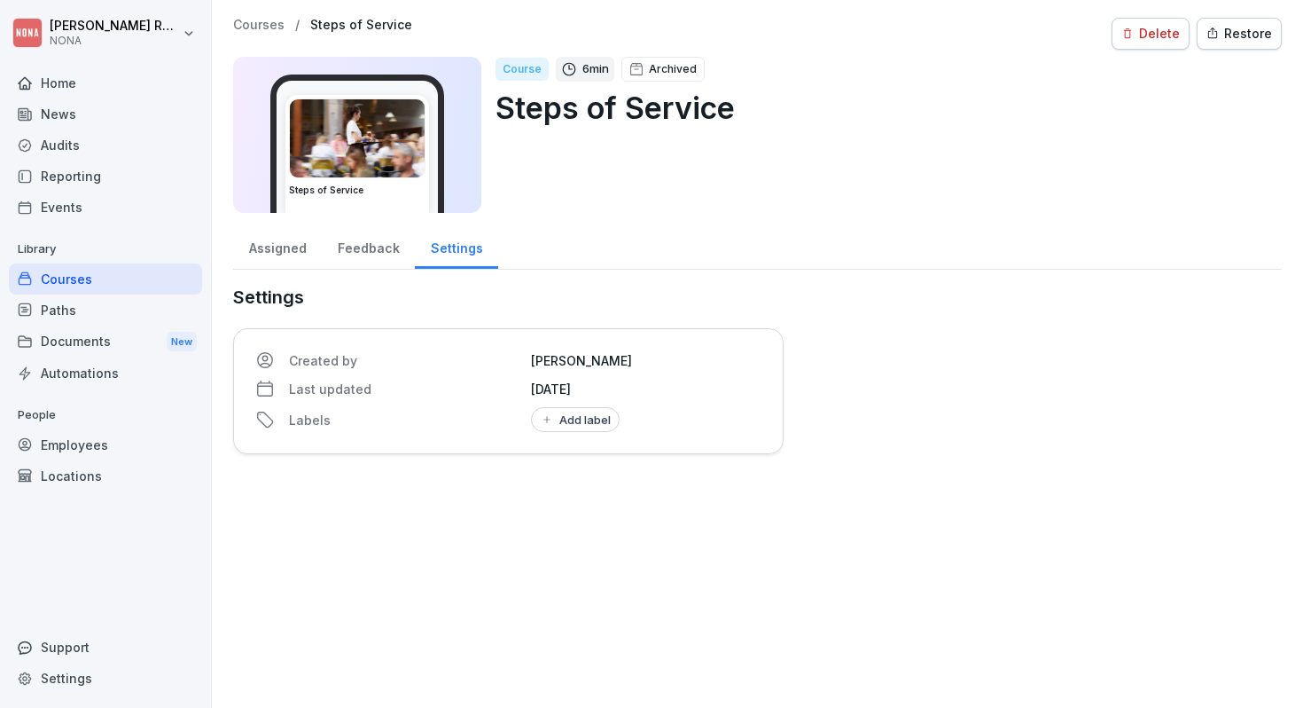
click at [79, 284] on div "Courses" at bounding box center [105, 278] width 193 height 31
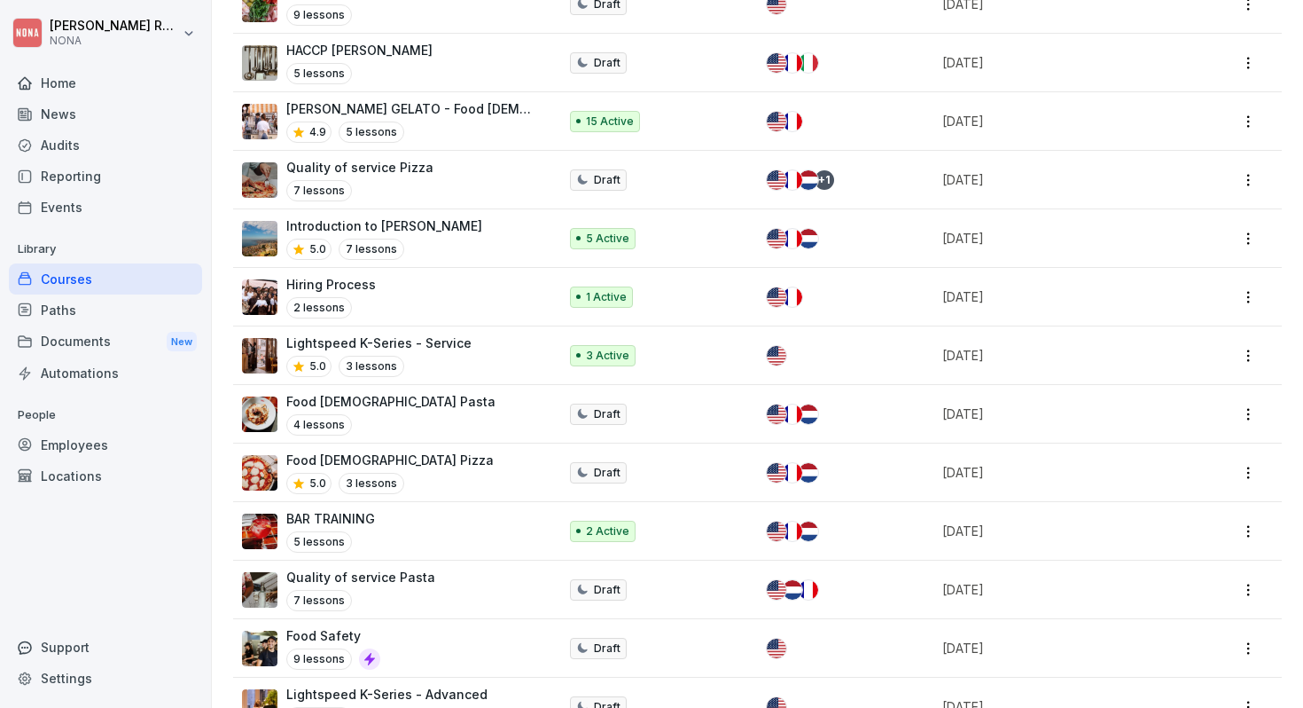
scroll to position [1432, 0]
